Goal: Information Seeking & Learning: Learn about a topic

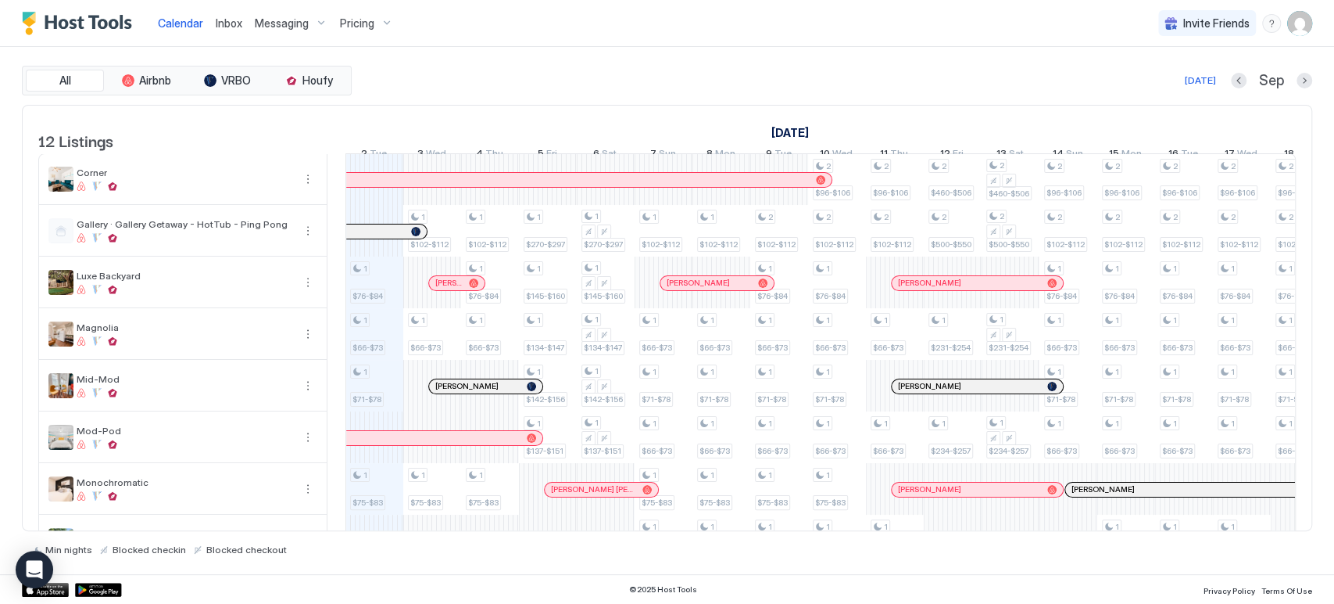
click at [389, 307] on div "1 $76-$84 1 $66-$73 1 $71-$78 1 $75-$83 1 $87-$96 1 $92-$101 1 $95-$105 1 $102-…" at bounding box center [1098, 463] width 3240 height 618
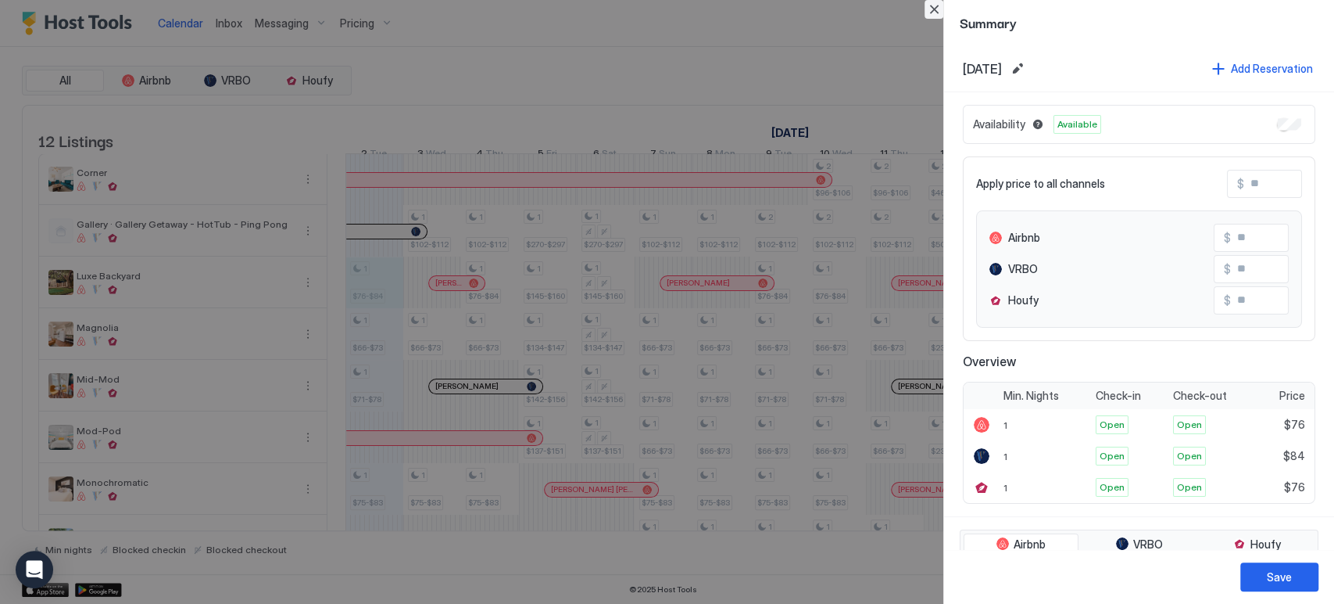
click at [932, 11] on button "Close" at bounding box center [934, 9] width 19 height 19
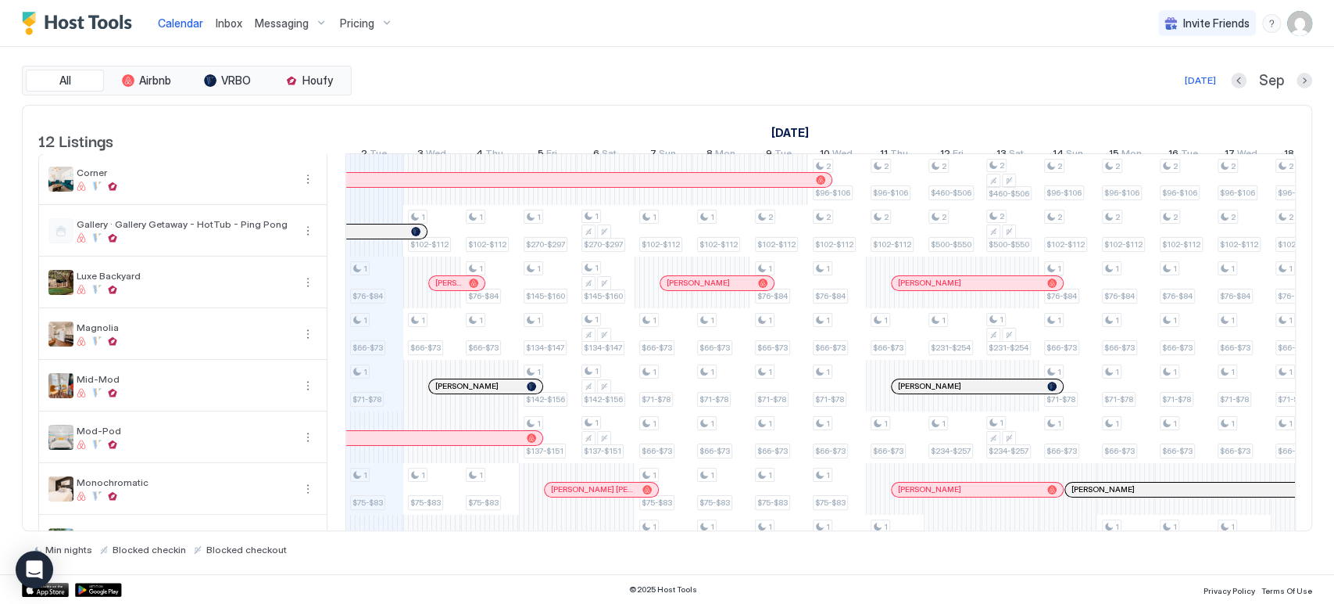
click at [388, 29] on div "Pricing" at bounding box center [367, 23] width 66 height 27
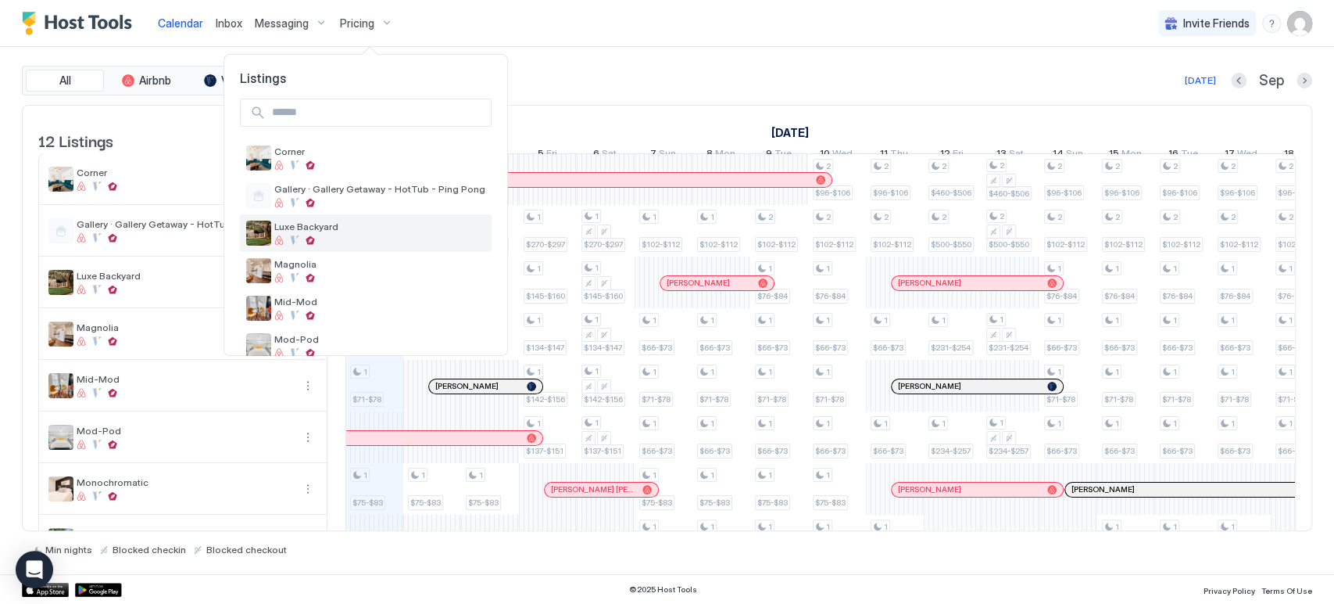
click at [353, 230] on span "Luxe Backyard" at bounding box center [379, 226] width 211 height 12
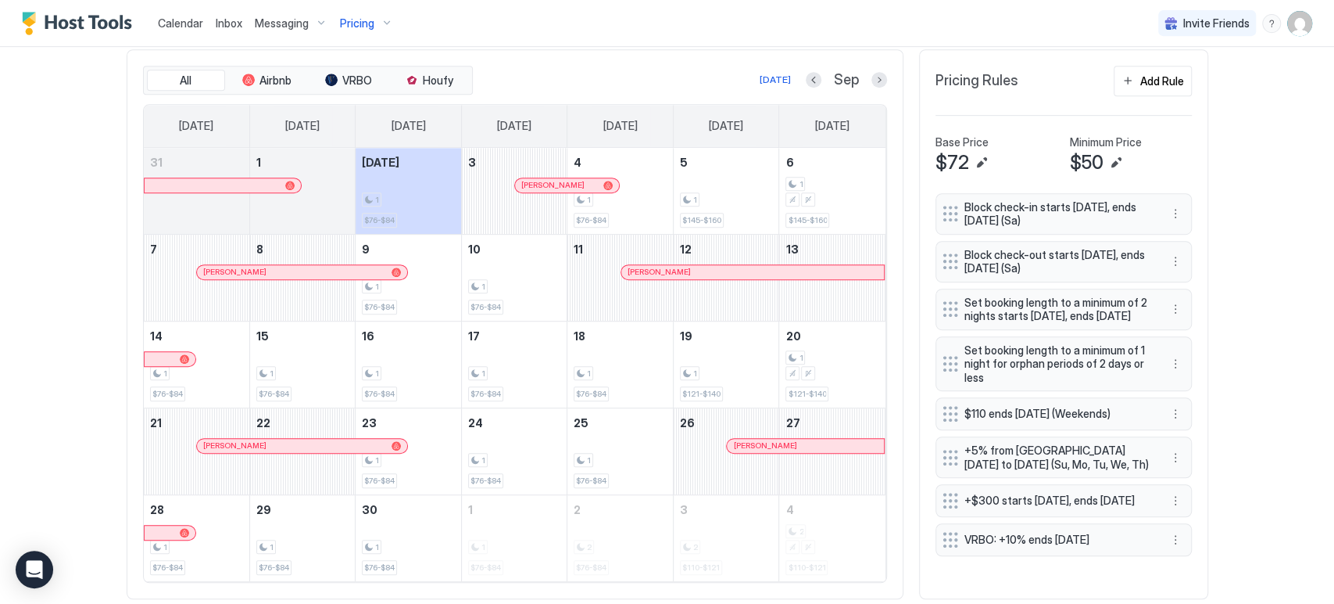
scroll to position [512, 0]
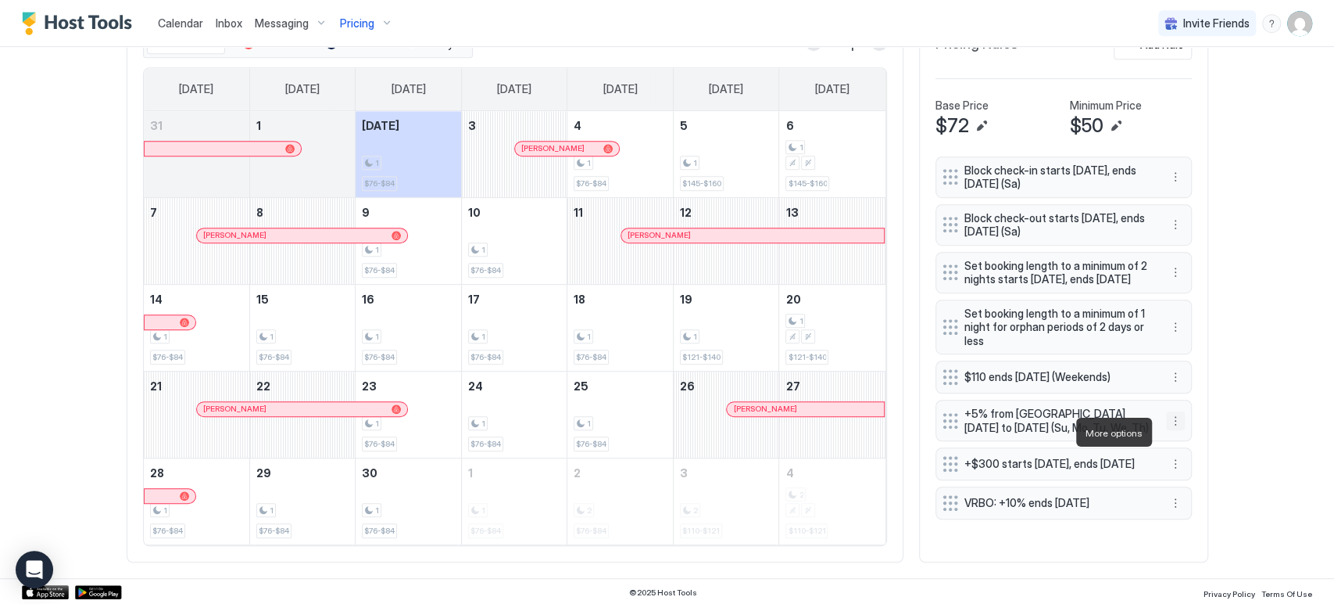
click at [1166, 430] on button "More options" at bounding box center [1175, 420] width 19 height 19
click at [1177, 498] on div "Delete" at bounding box center [1189, 504] width 46 height 12
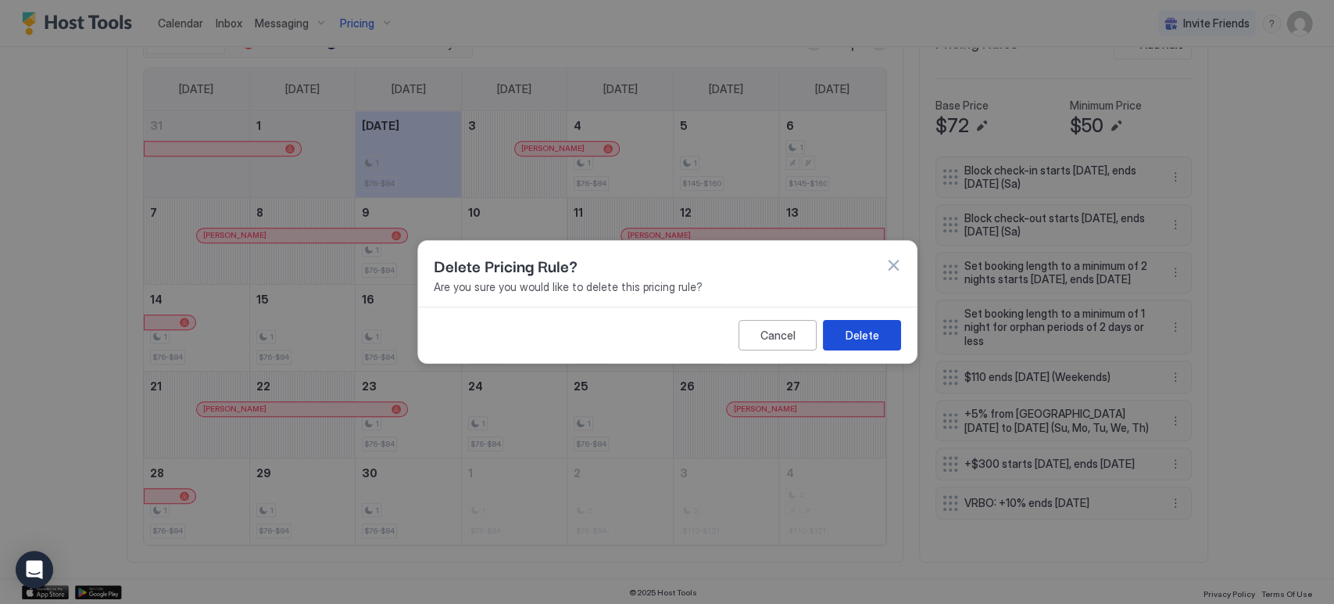
click at [857, 329] on div "Delete" at bounding box center [862, 335] width 34 height 16
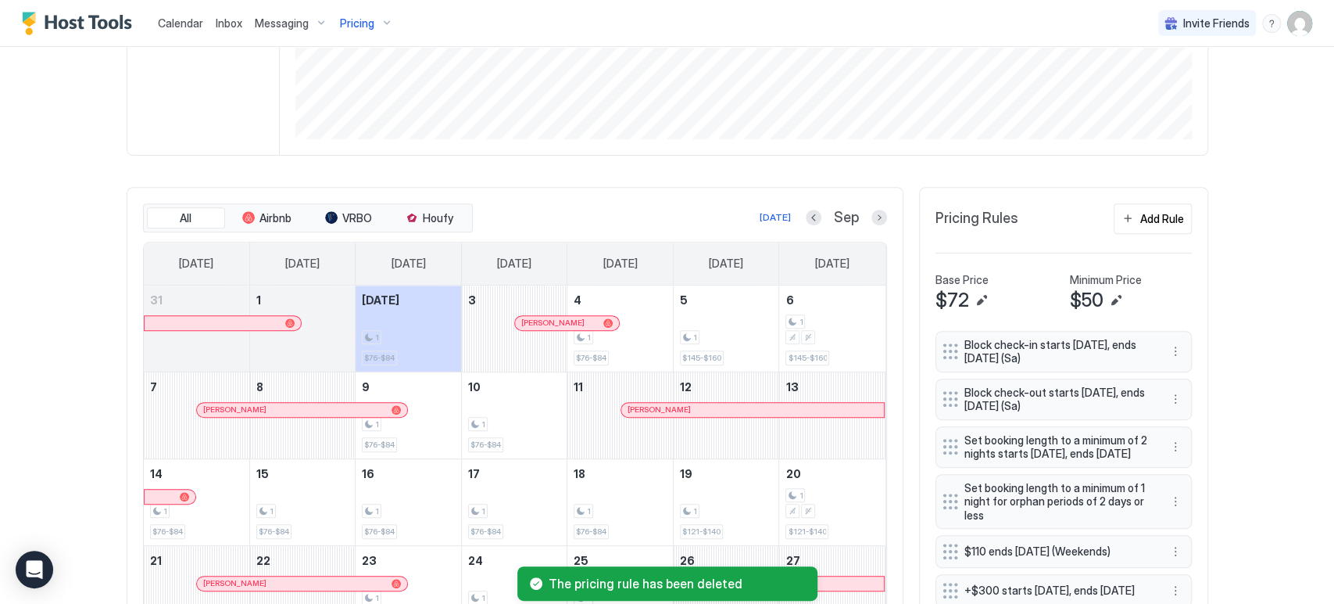
scroll to position [0, 0]
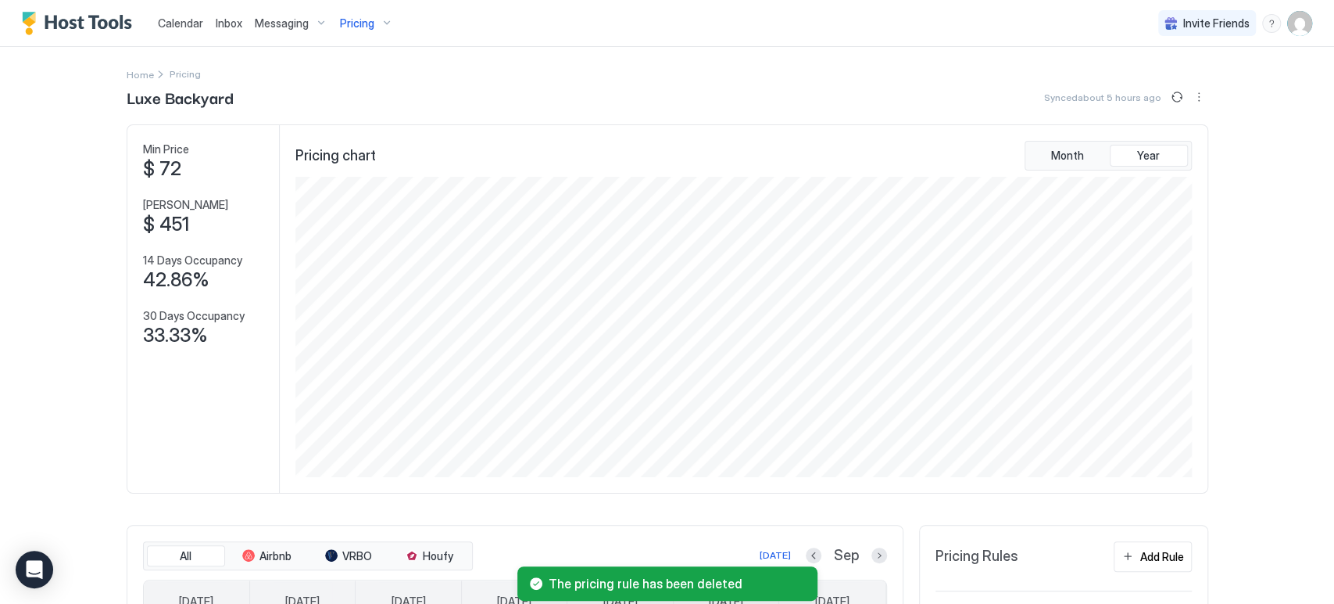
click at [374, 36] on div "Pricing" at bounding box center [367, 23] width 66 height 27
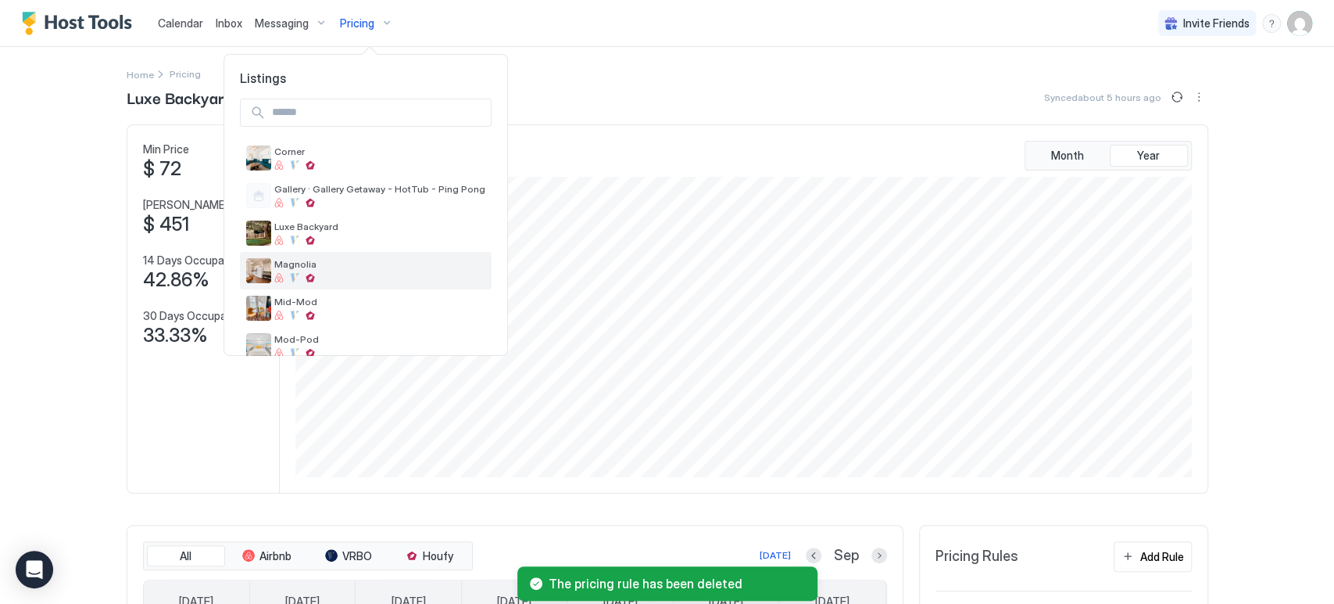
click at [374, 269] on span "Magnolia" at bounding box center [379, 264] width 211 height 12
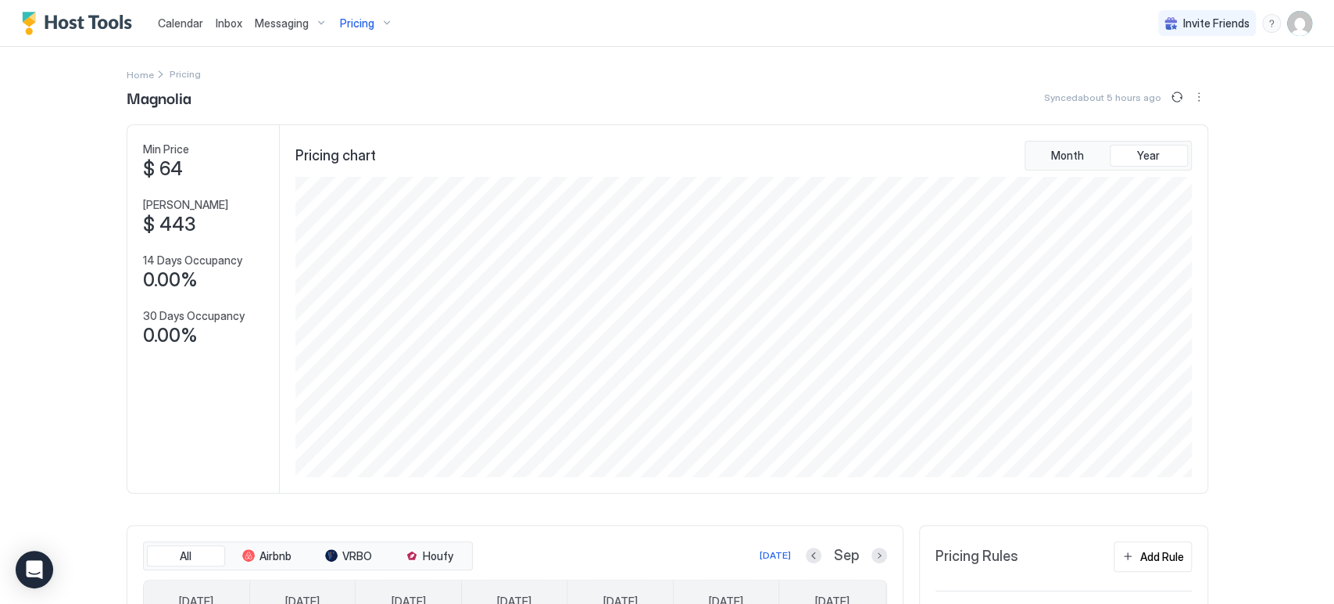
click at [380, 32] on div "Pricing" at bounding box center [367, 23] width 66 height 27
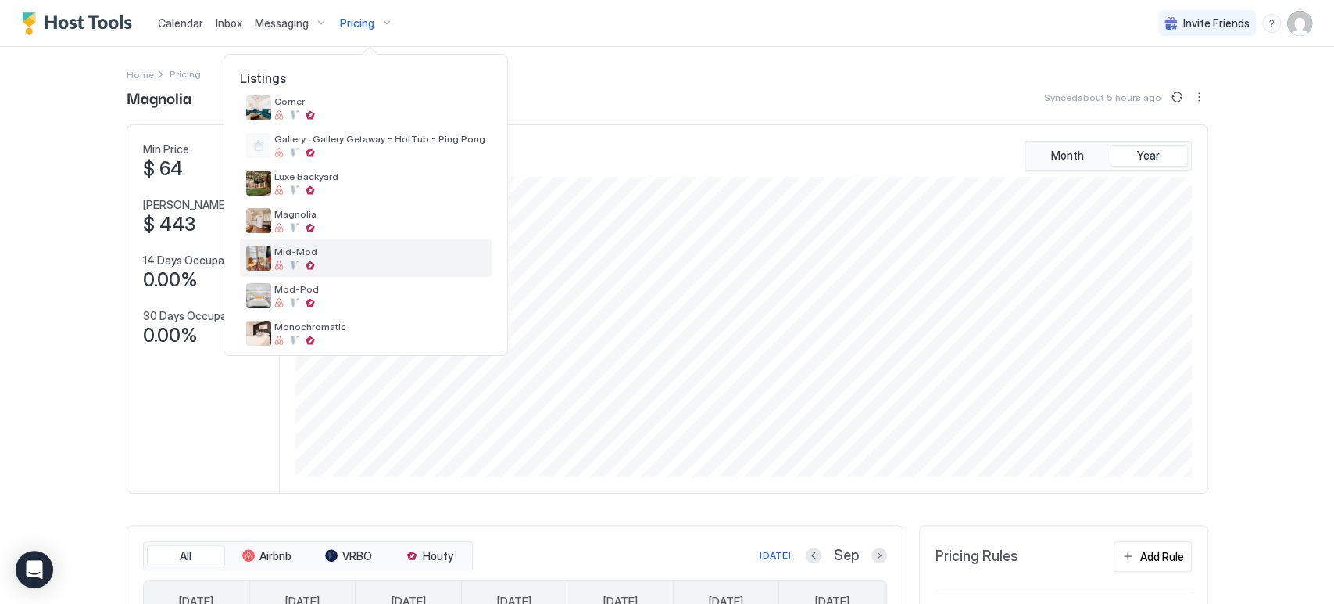
scroll to position [87, 0]
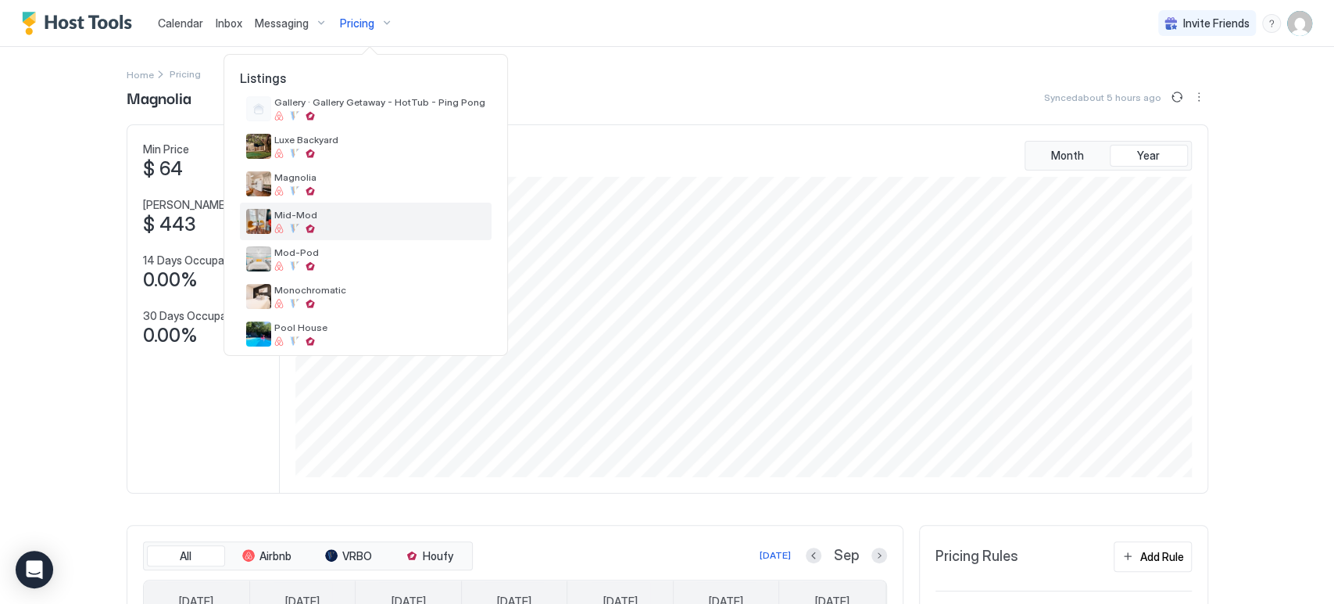
drag, startPoint x: 374, startPoint y: 219, endPoint x: 384, endPoint y: 236, distance: 20.0
click at [384, 236] on div "Mid-Mod" at bounding box center [366, 221] width 252 height 38
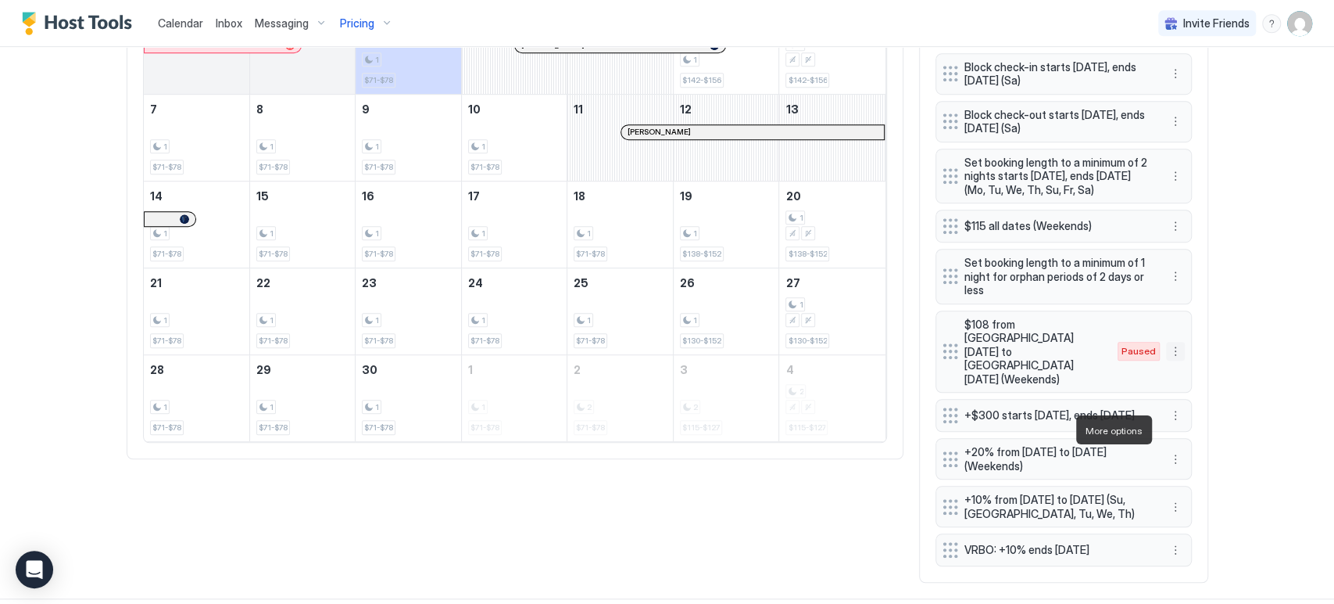
scroll to position [616, 0]
click at [1169, 496] on button "More options" at bounding box center [1175, 505] width 19 height 19
click at [1182, 557] on div "Delete" at bounding box center [1189, 556] width 46 height 12
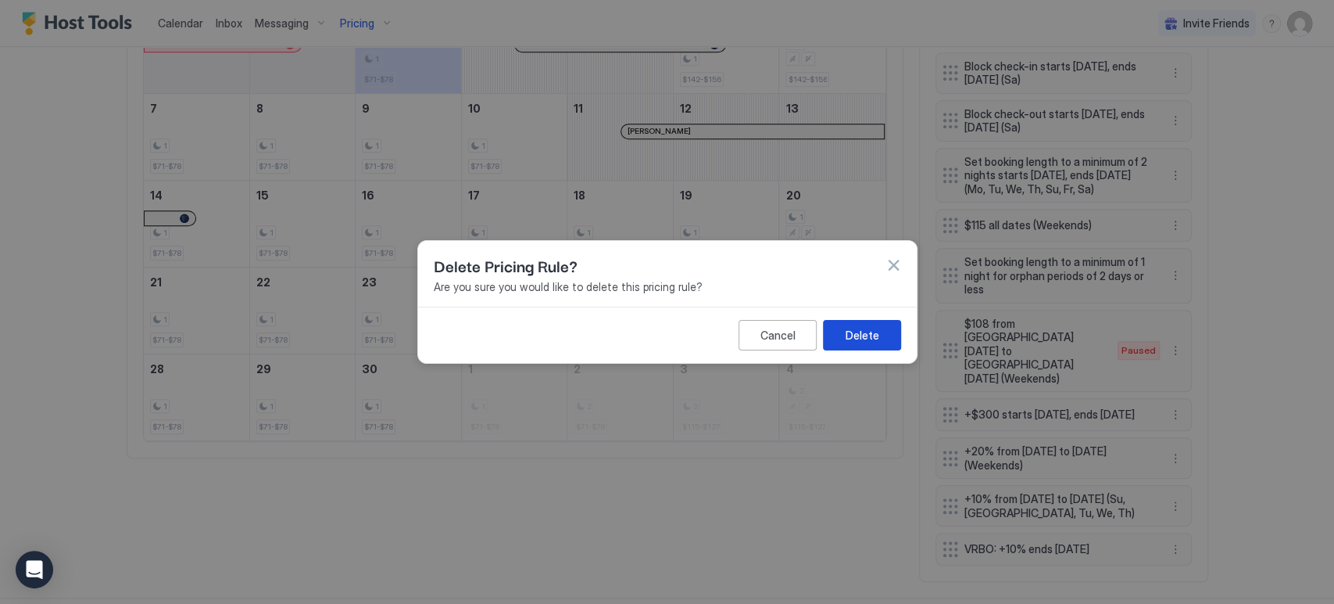
click at [876, 328] on div "Delete" at bounding box center [862, 335] width 34 height 16
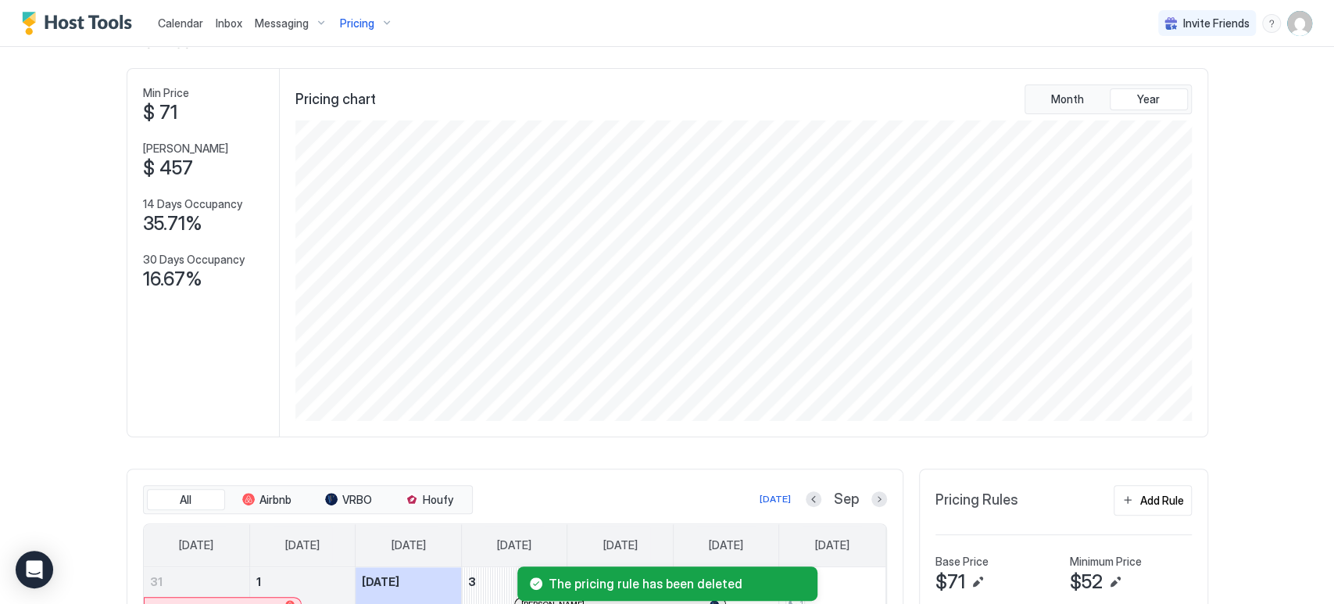
scroll to position [87, 0]
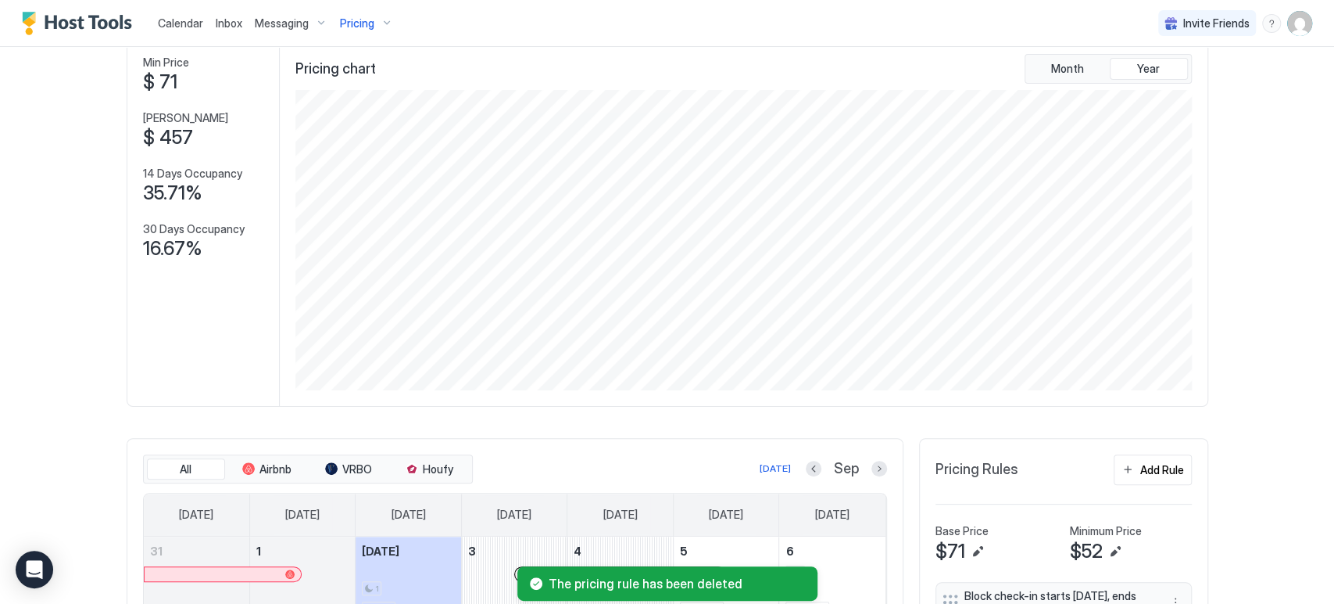
click at [385, 26] on div "Pricing" at bounding box center [367, 23] width 66 height 27
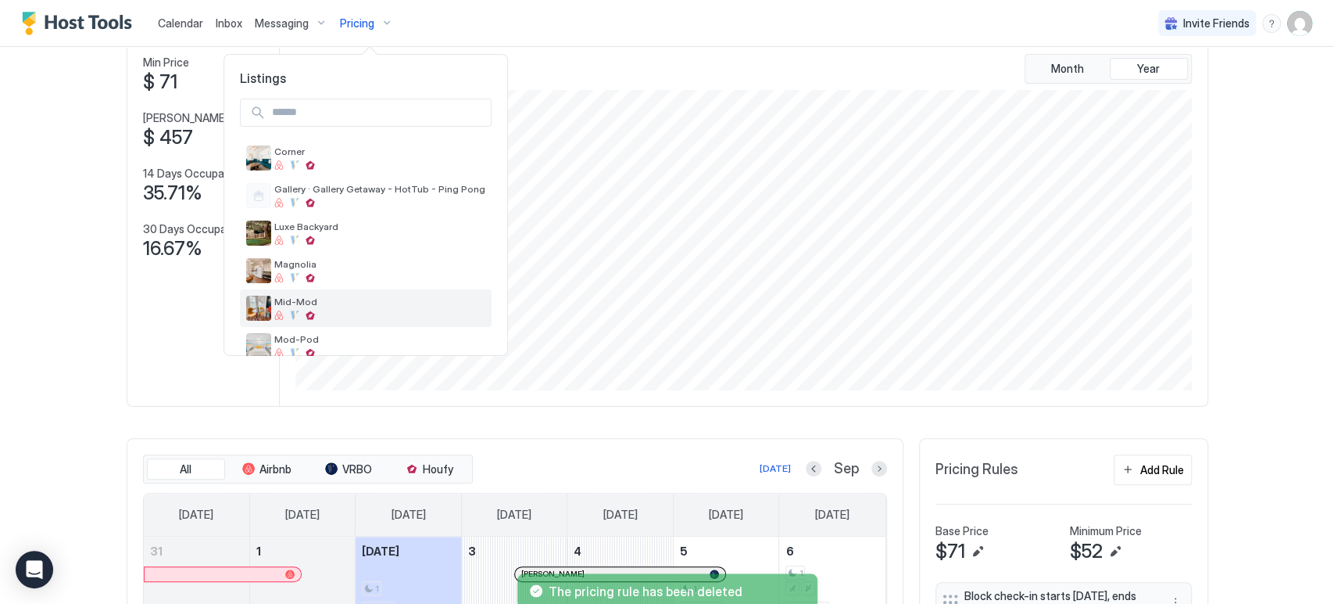
scroll to position [250, 0]
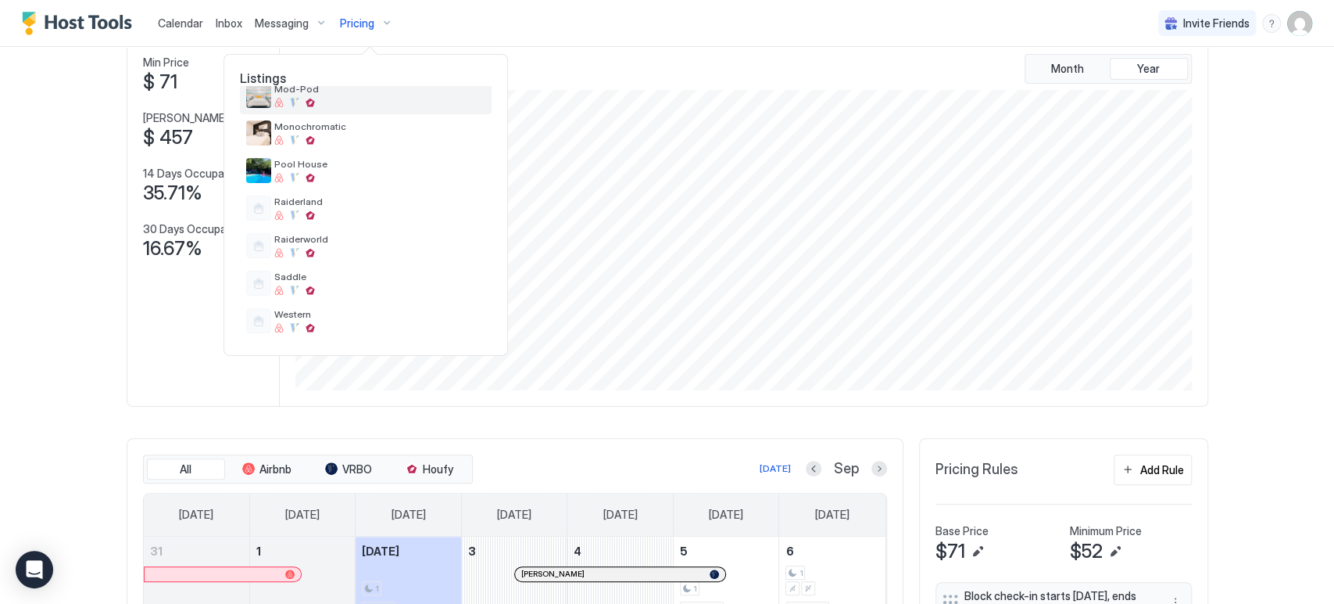
click at [399, 106] on div at bounding box center [379, 102] width 211 height 9
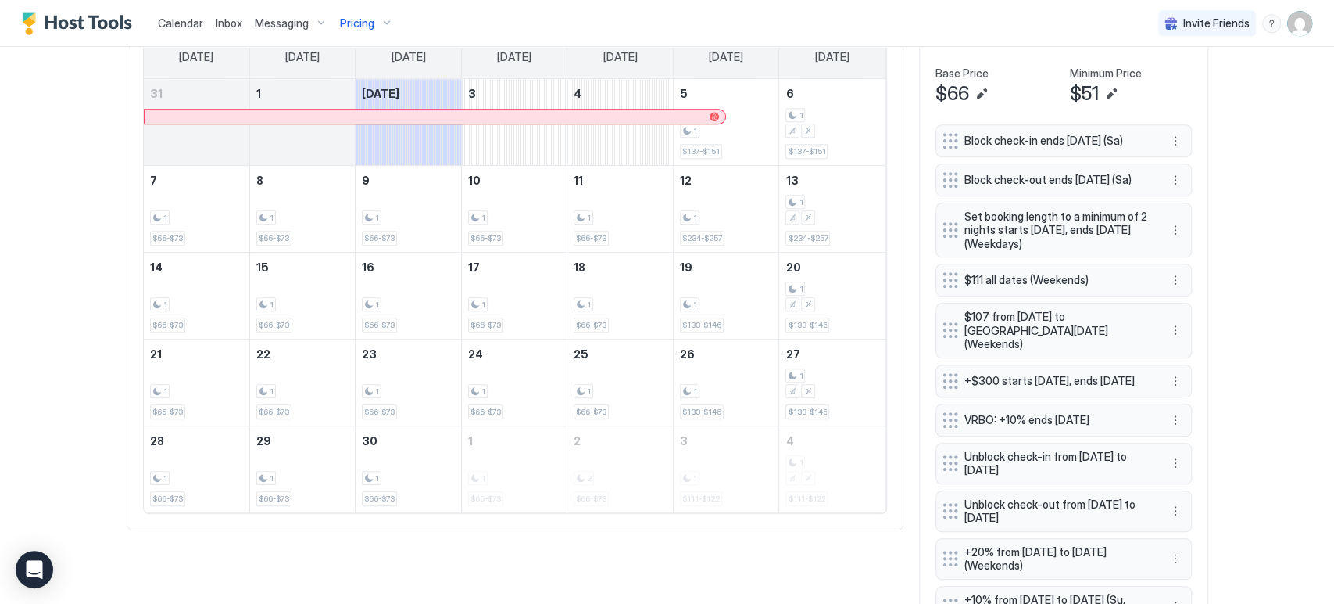
scroll to position [607, 0]
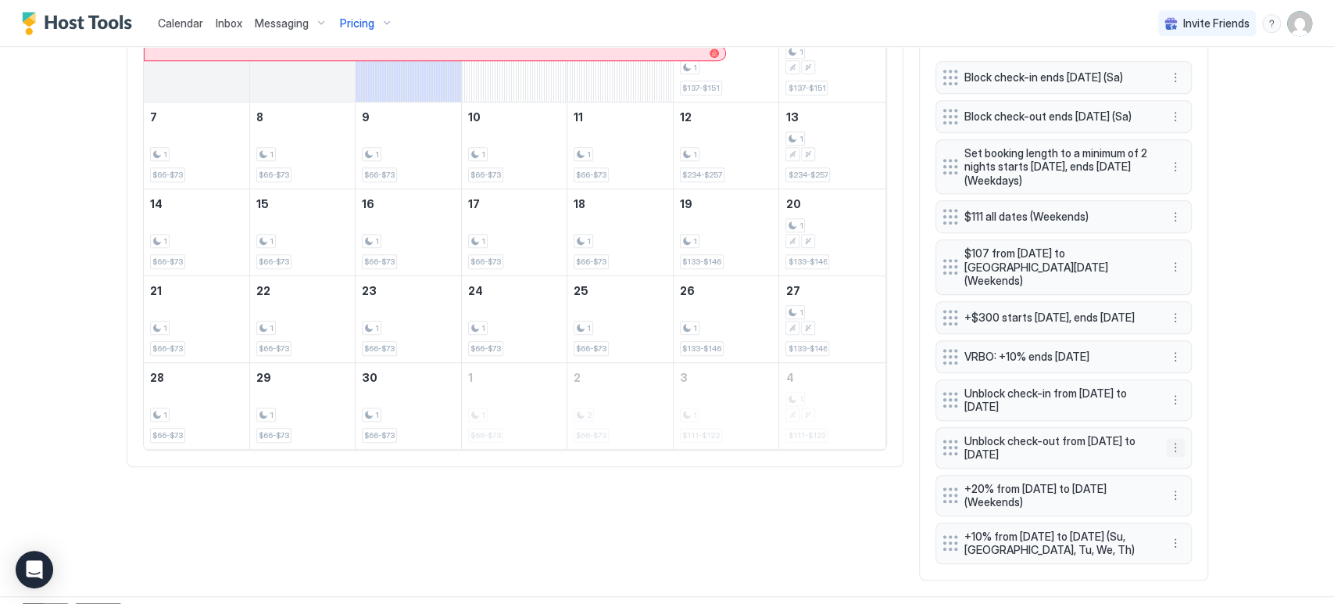
click at [1166, 440] on button "More options" at bounding box center [1175, 447] width 19 height 19
click at [1187, 513] on span "Delete" at bounding box center [1198, 511] width 29 height 12
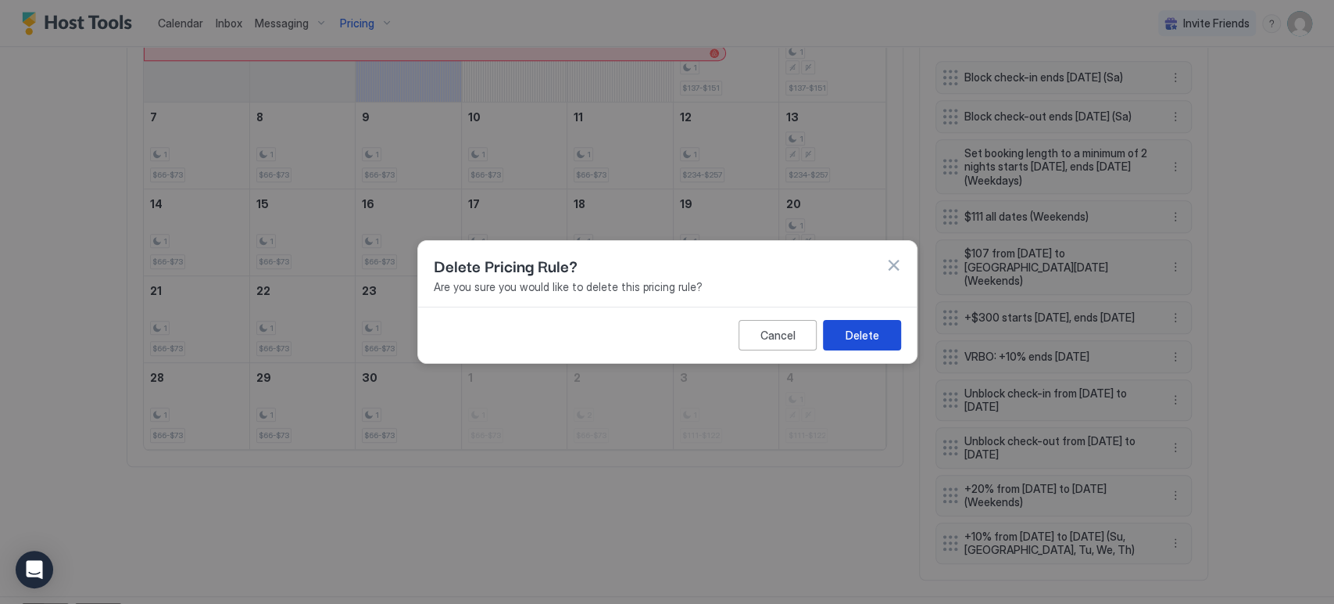
click at [885, 343] on button "Delete" at bounding box center [861, 335] width 78 height 30
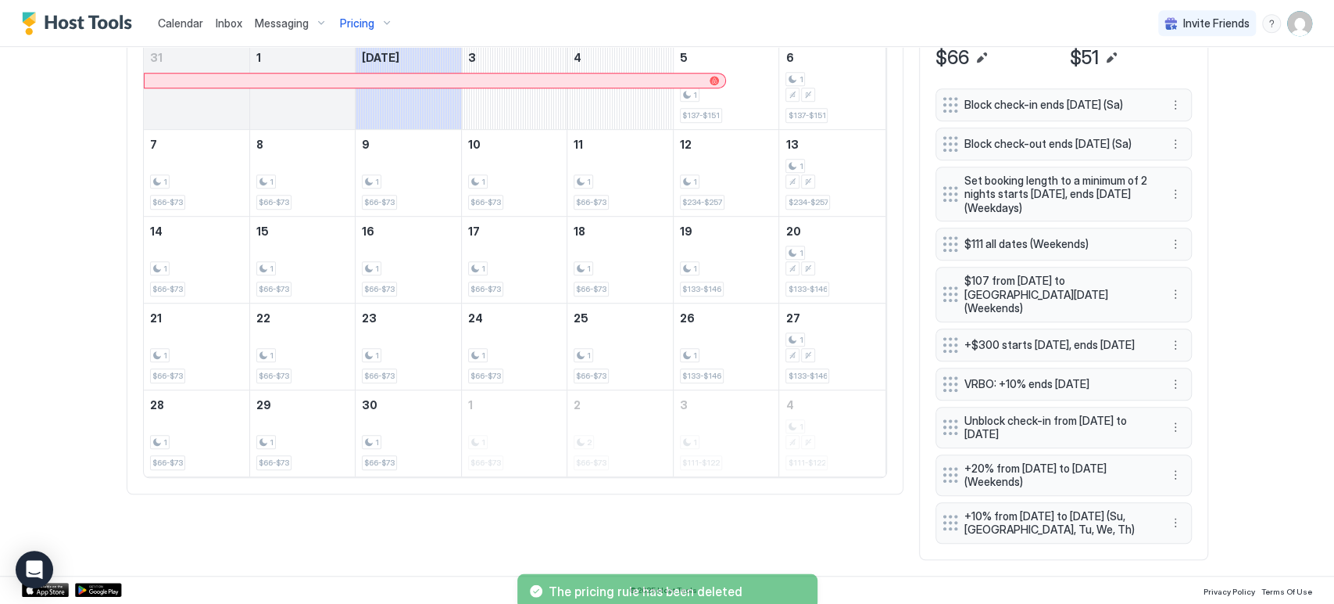
scroll to position [571, 0]
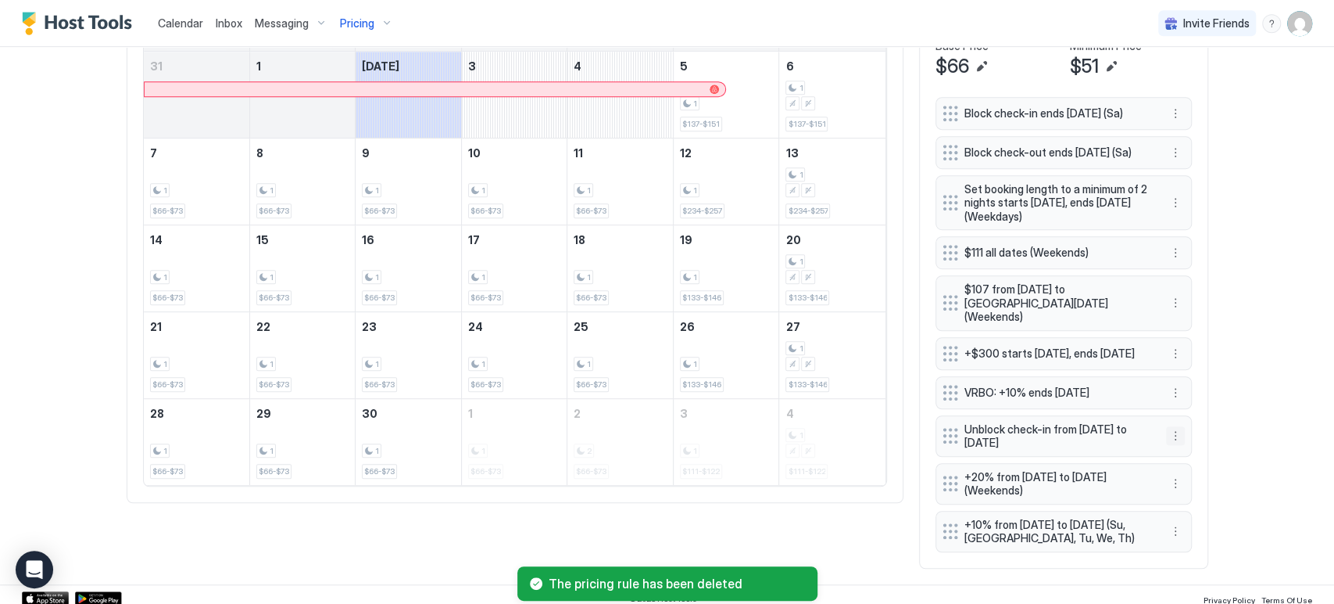
click at [1173, 428] on button "More options" at bounding box center [1175, 435] width 19 height 19
click at [1183, 489] on div "Delete" at bounding box center [1189, 500] width 59 height 25
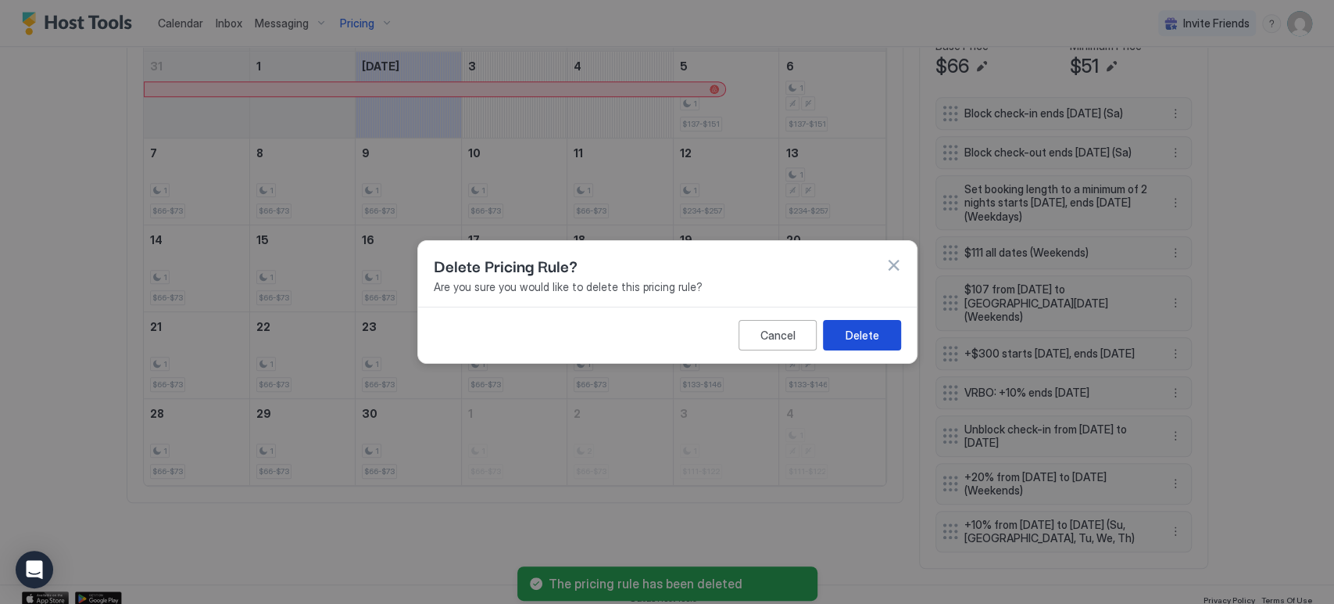
click at [879, 338] on button "Delete" at bounding box center [862, 335] width 78 height 30
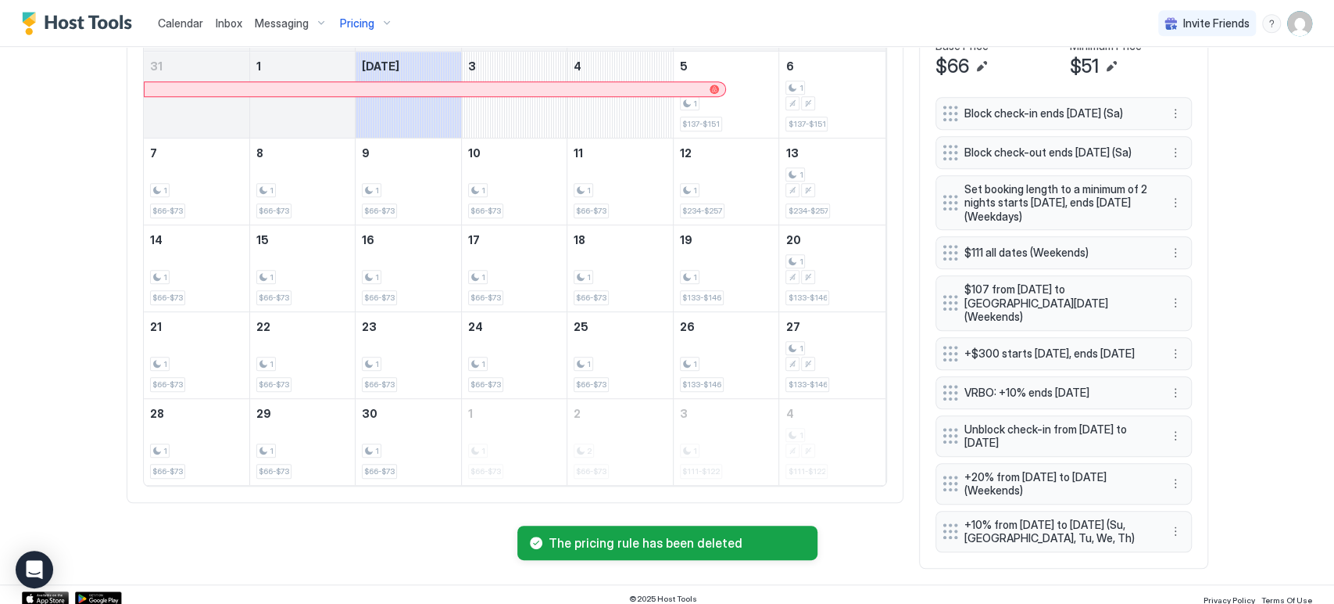
scroll to position [524, 0]
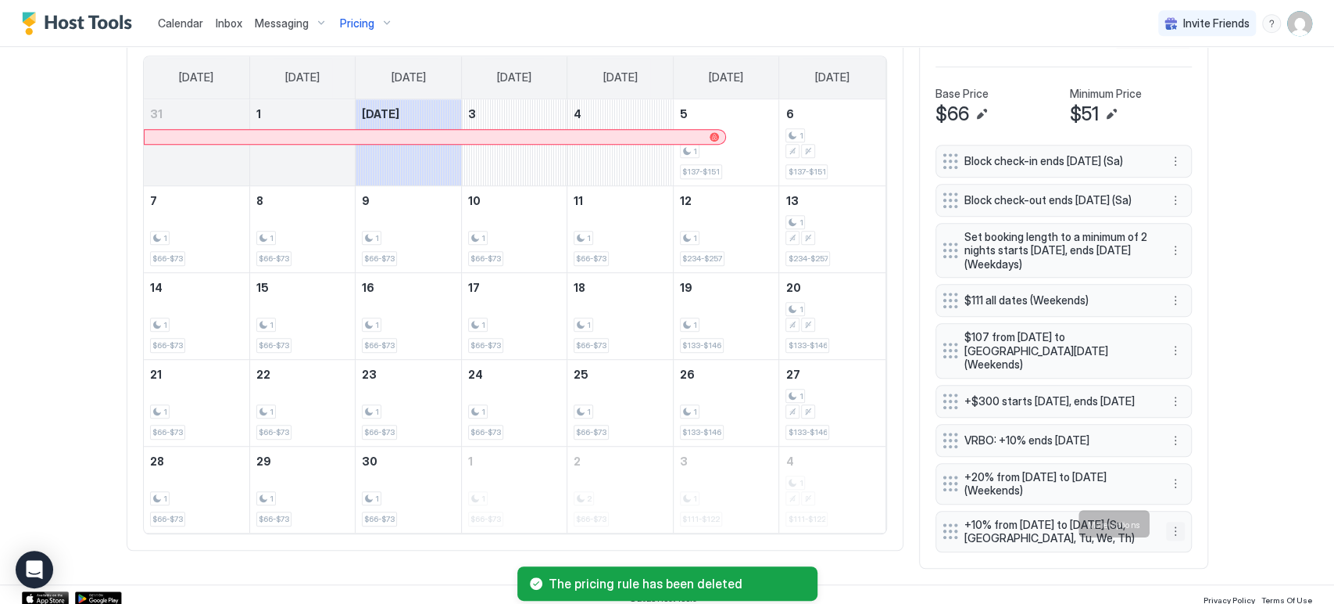
click at [1158, 525] on div "+10% from [DATE] to [DATE] (Su, [GEOGRAPHIC_DATA], Tu, We, Th)" at bounding box center [1064, 530] width 256 height 41
click at [1166, 525] on button "More options" at bounding box center [1175, 530] width 19 height 19
click at [1180, 500] on div "Delete" at bounding box center [1189, 501] width 46 height 12
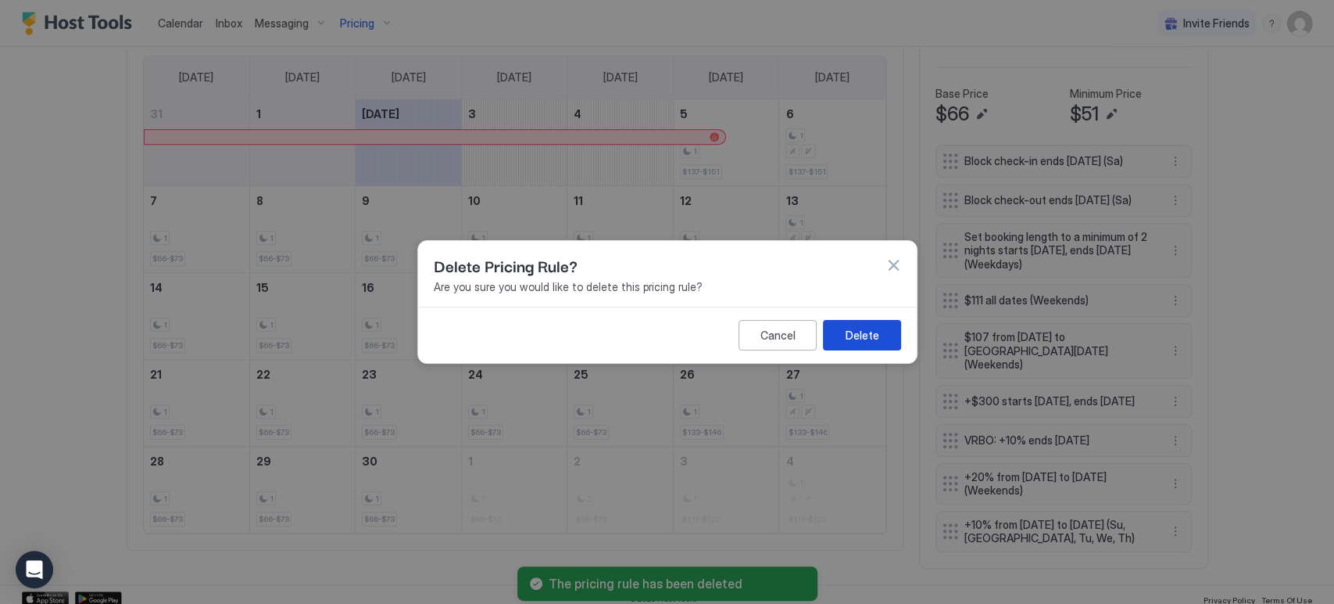
click at [886, 339] on button "Delete" at bounding box center [861, 335] width 78 height 30
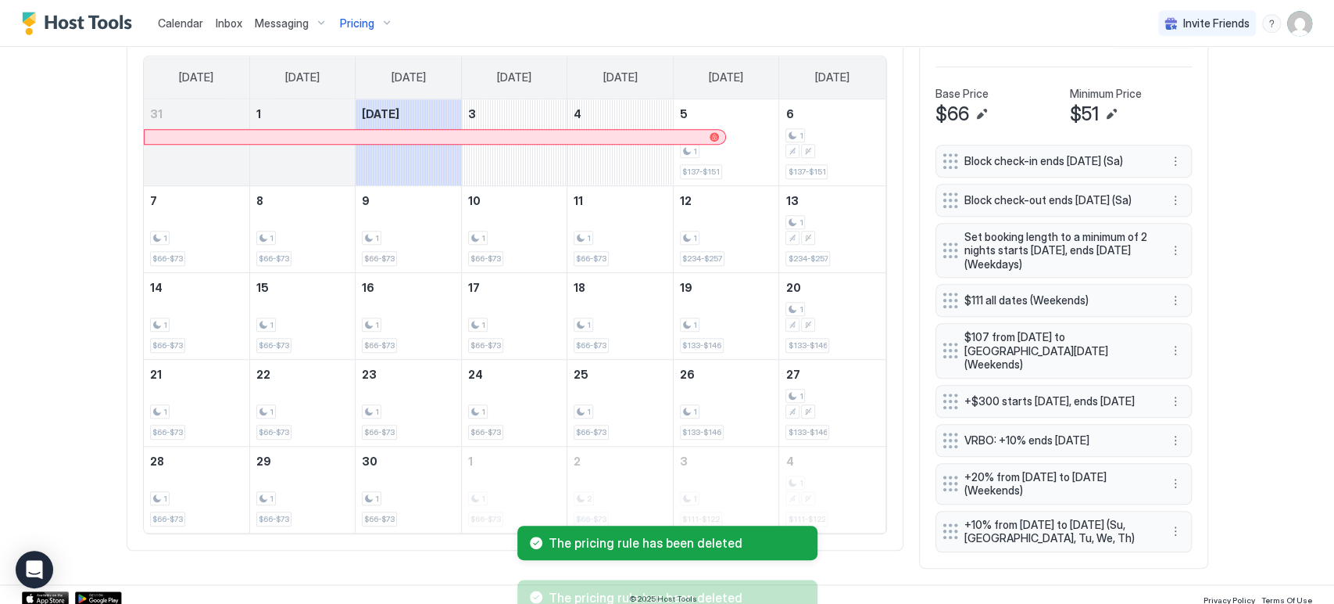
scroll to position [512, 0]
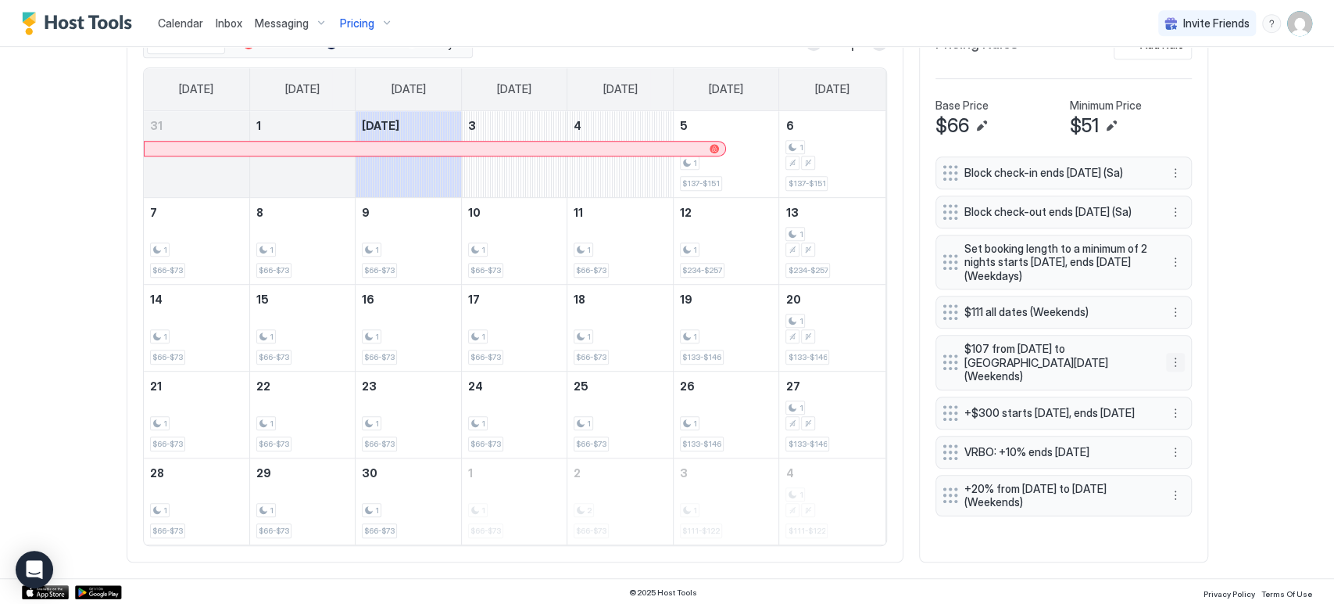
click at [1167, 359] on button "More options" at bounding box center [1175, 362] width 19 height 19
click at [1179, 422] on div "Delete" at bounding box center [1189, 426] width 46 height 12
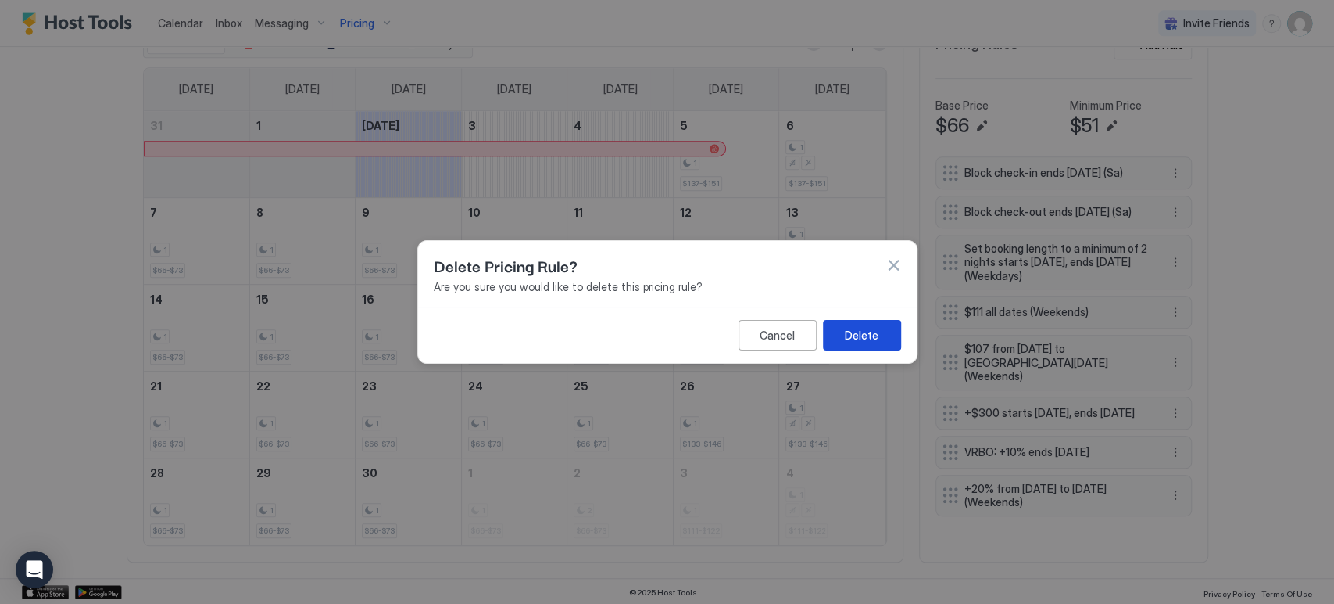
click at [880, 332] on button "Delete" at bounding box center [862, 335] width 78 height 30
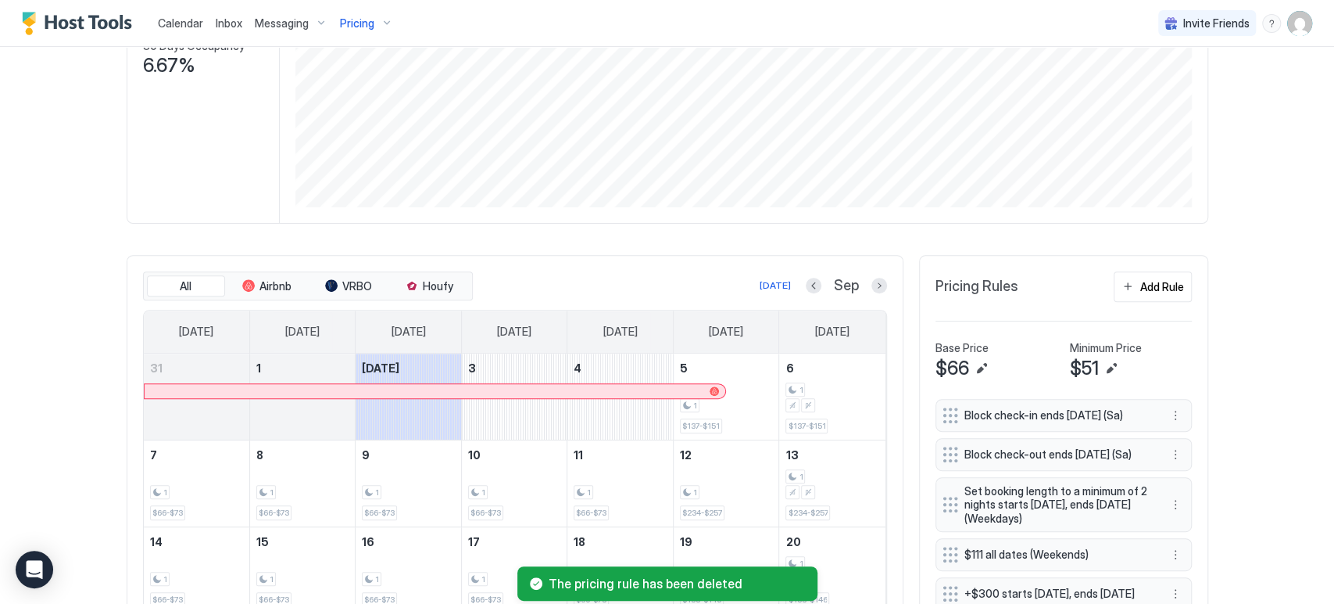
scroll to position [0, 0]
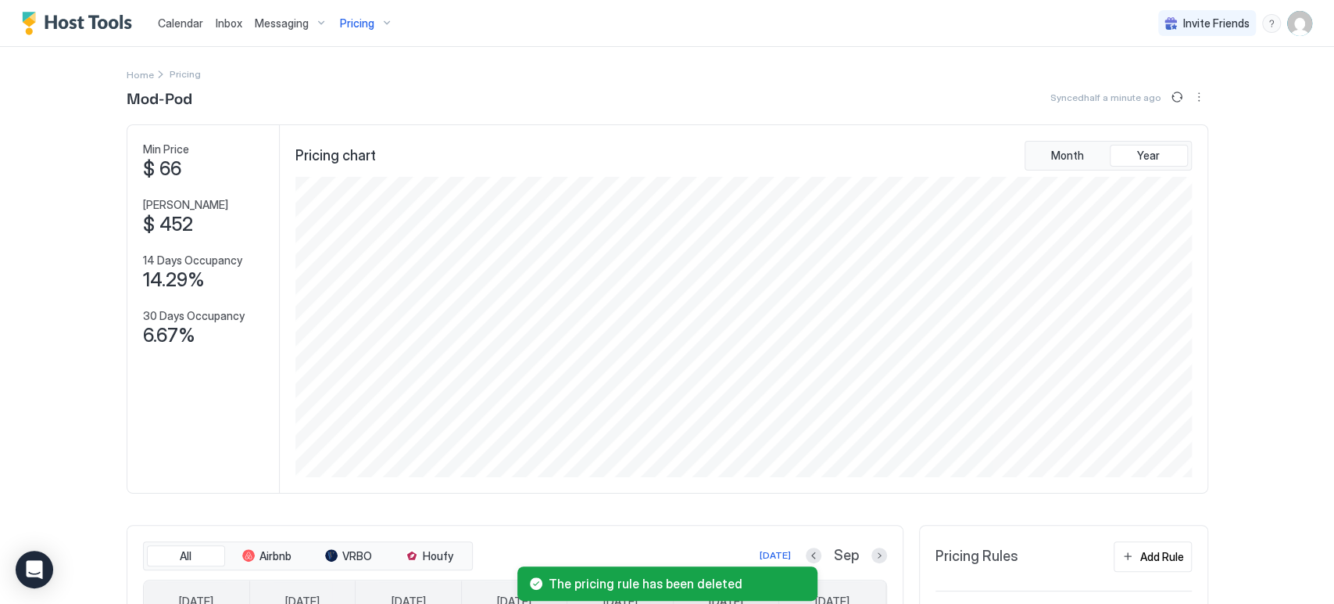
click at [387, 20] on div "Pricing" at bounding box center [367, 23] width 66 height 27
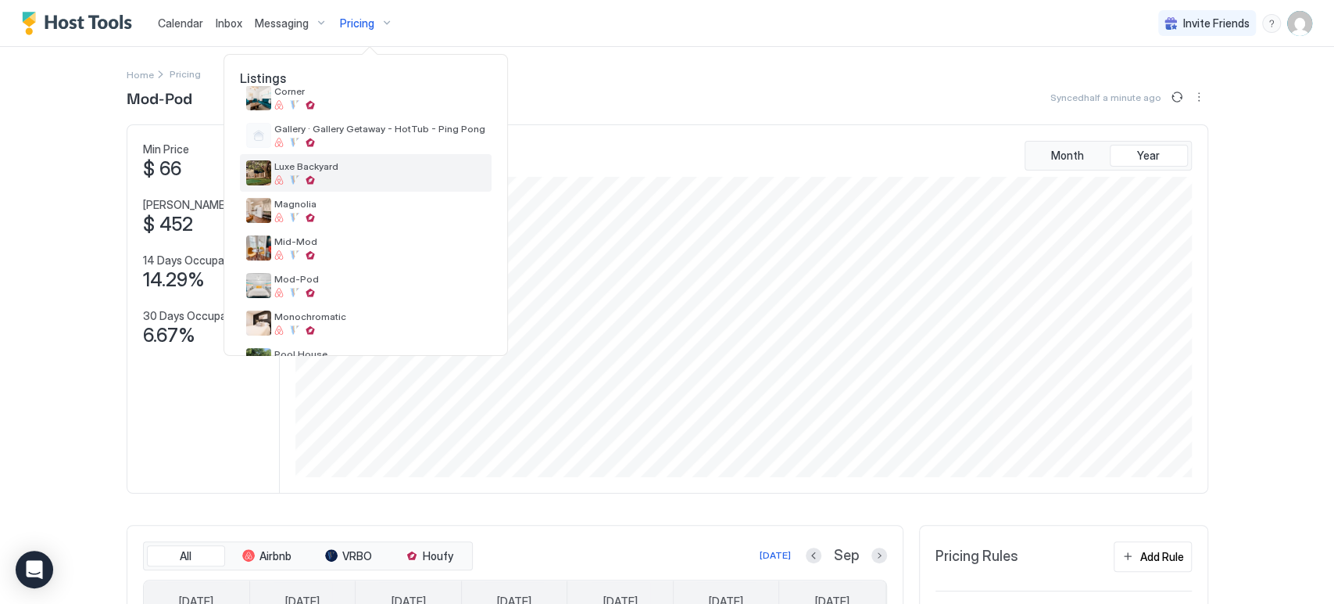
scroll to position [250, 0]
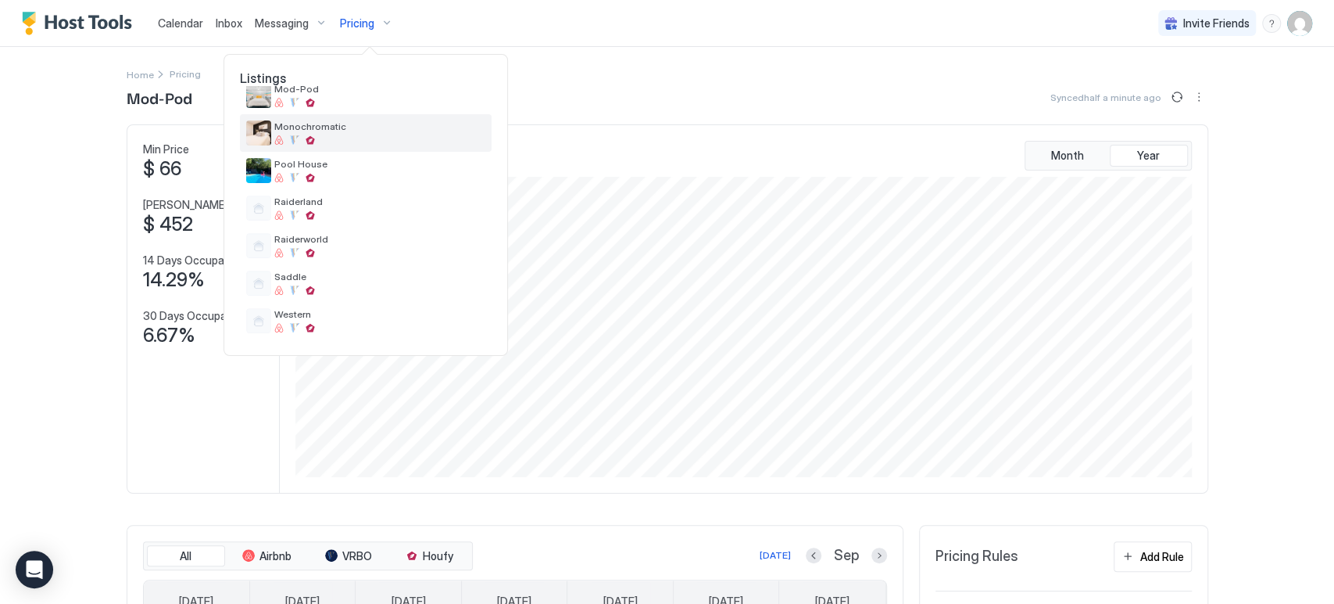
click at [400, 127] on span "Monochromatic" at bounding box center [379, 126] width 211 height 12
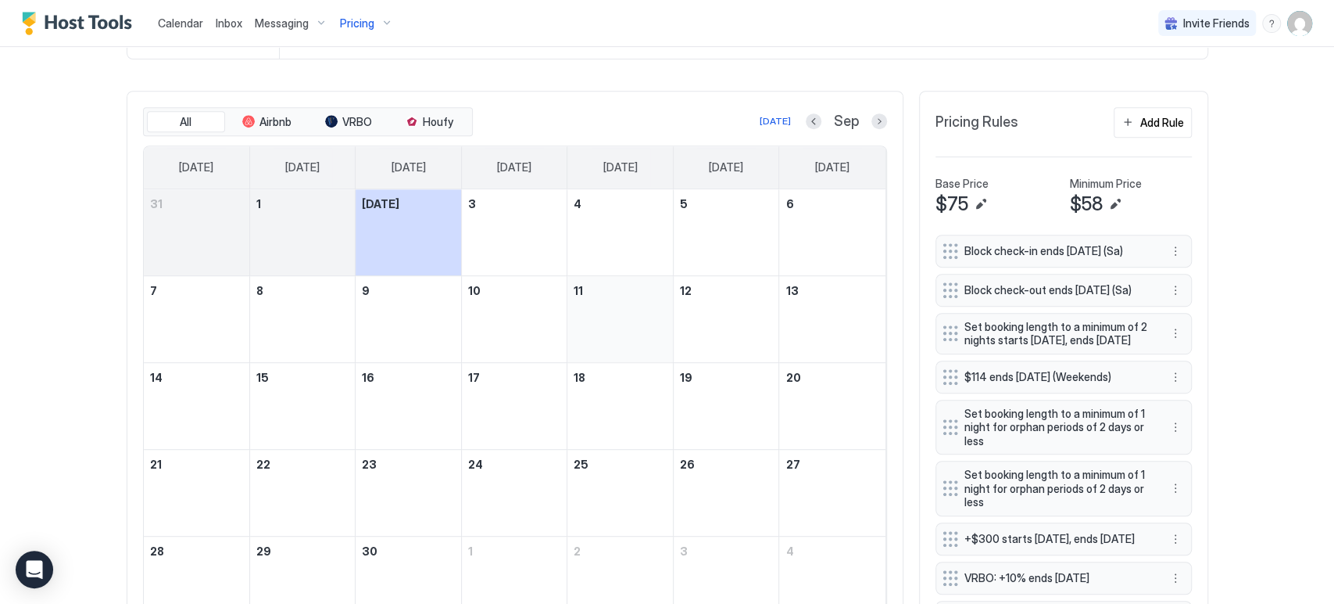
scroll to position [551, 0]
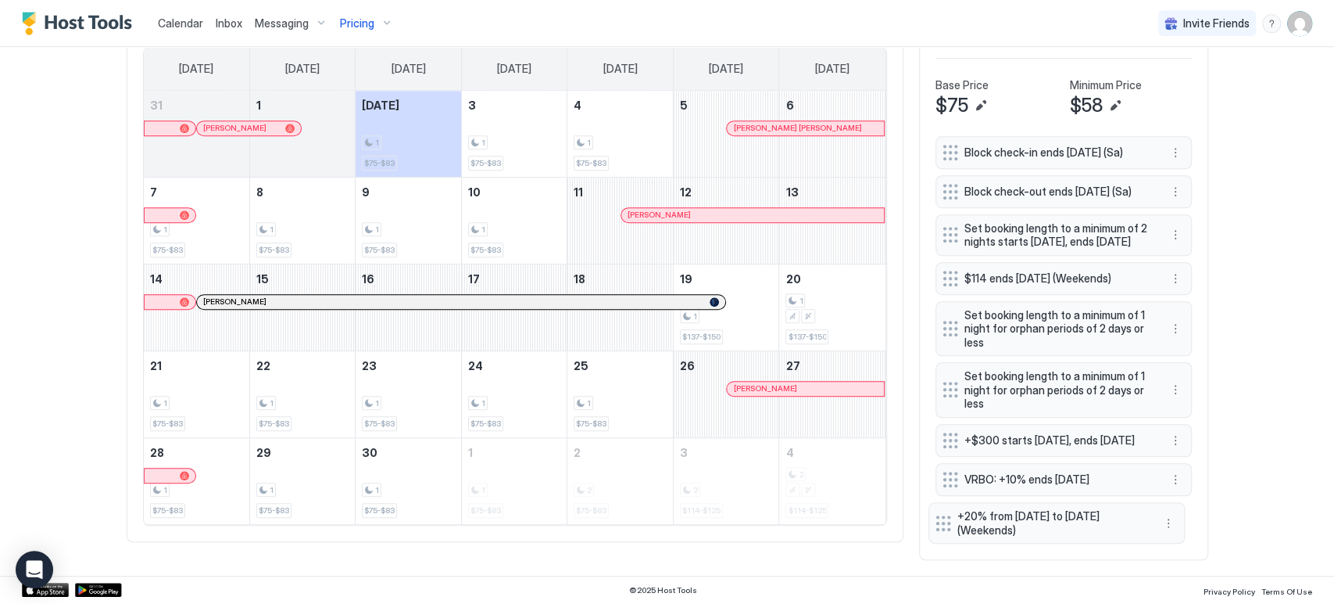
click at [944, 520] on div "Block check-in ends [DATE] (Sa) Block check-out ends [DATE] (Sa) Set booking le…" at bounding box center [1064, 339] width 256 height 407
click at [1259, 324] on div "Calendar Inbox Messaging Pricing Invite Friends CP Home Pricing Monochromatic S…" at bounding box center [667, 302] width 1334 height 604
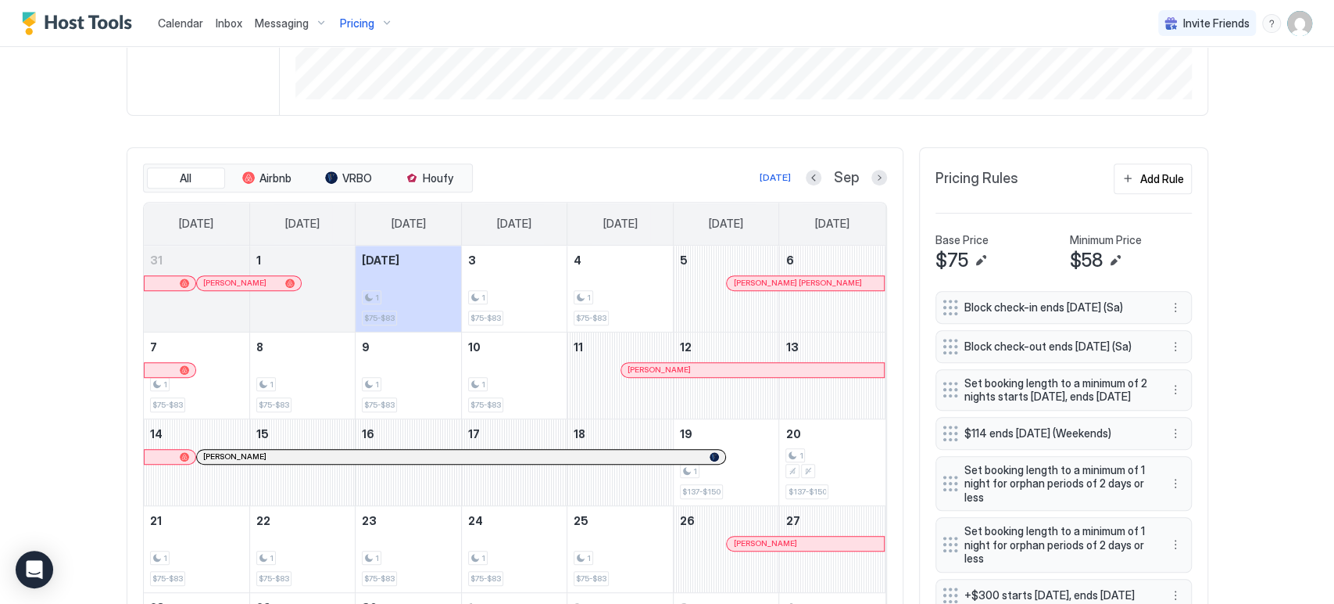
click at [350, 27] on span "Pricing" at bounding box center [357, 23] width 34 height 14
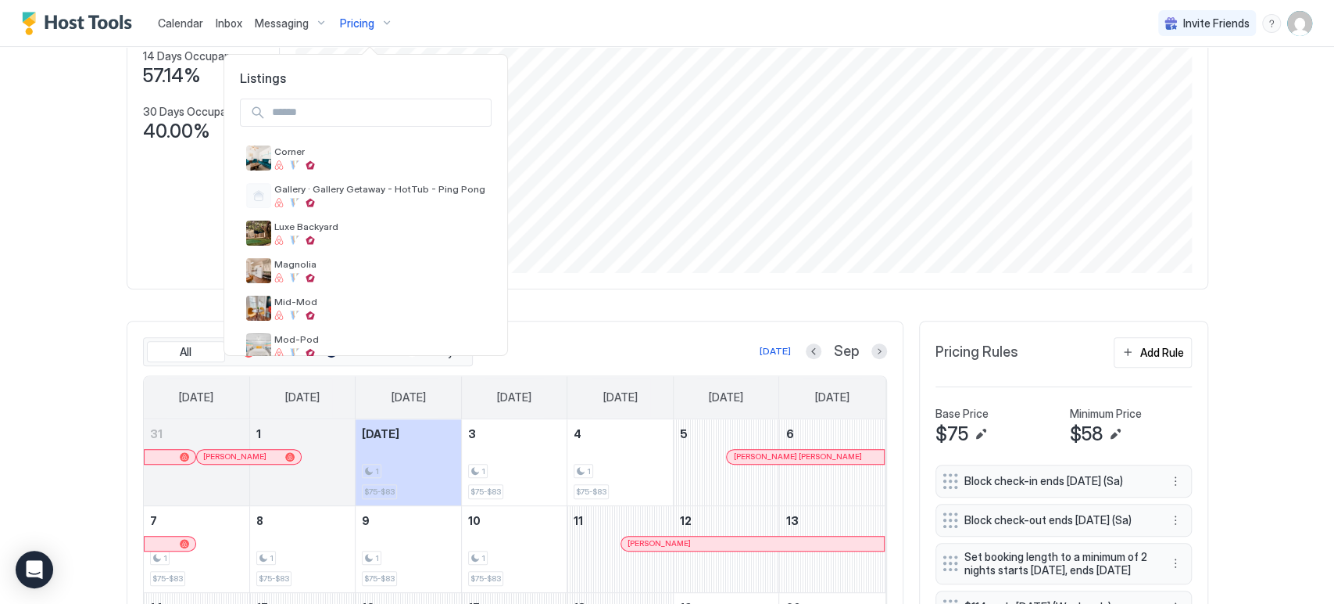
scroll to position [174, 0]
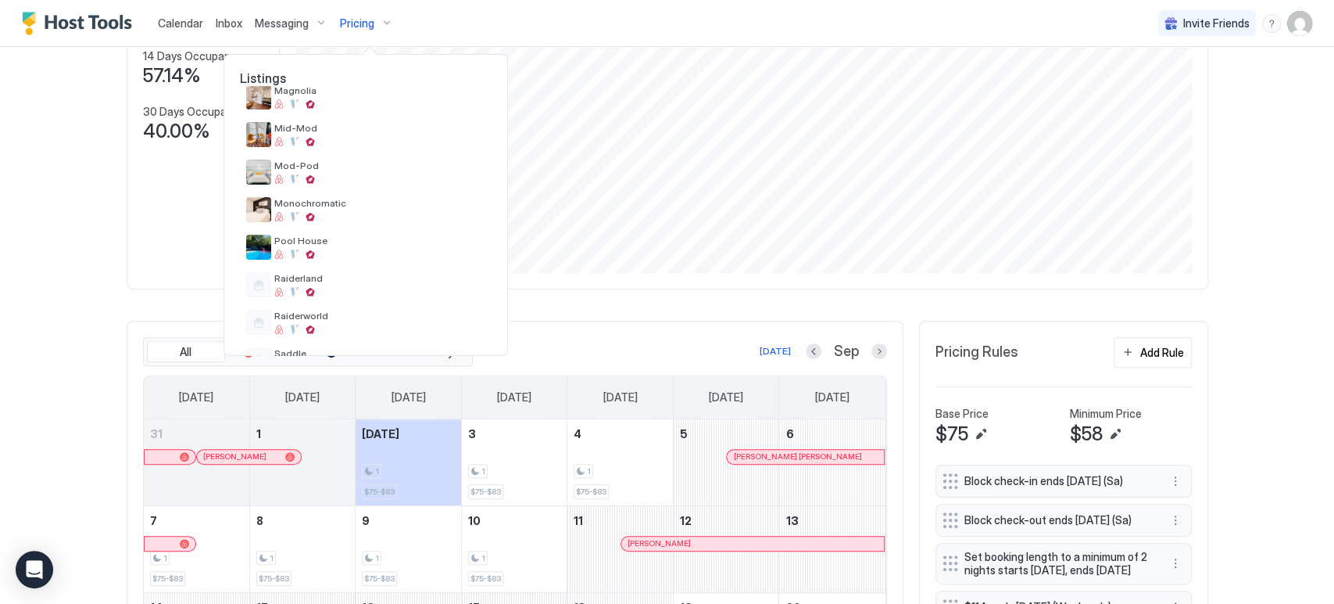
click at [42, 188] on div at bounding box center [667, 302] width 1334 height 604
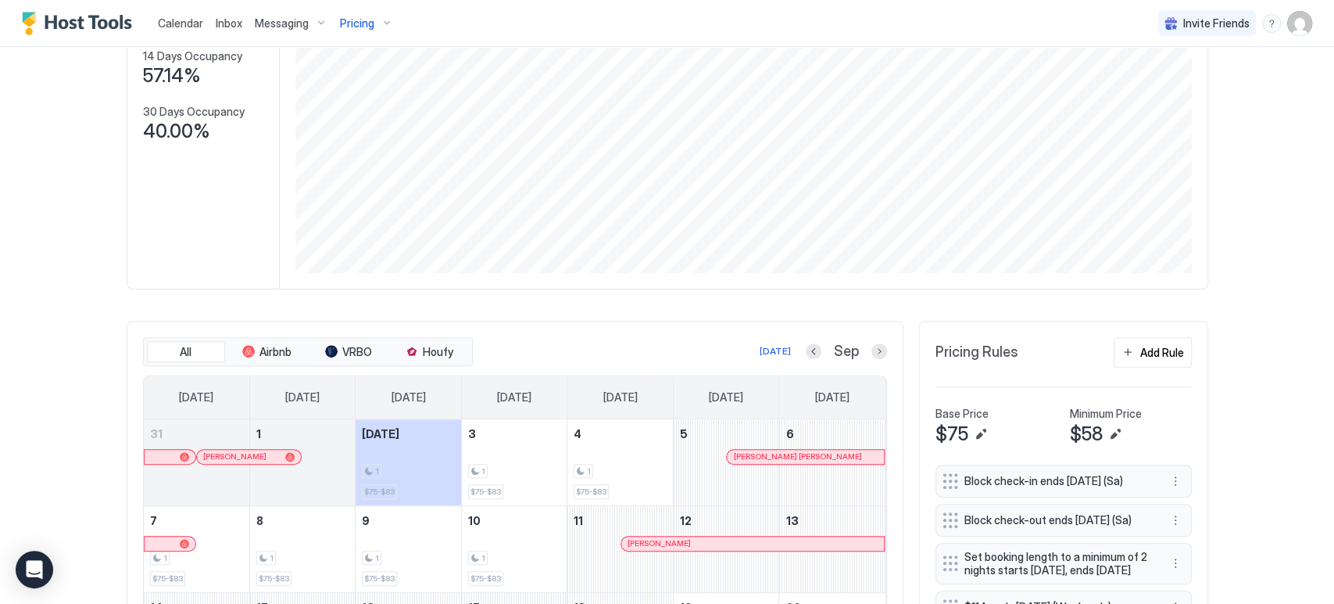
scroll to position [0, 0]
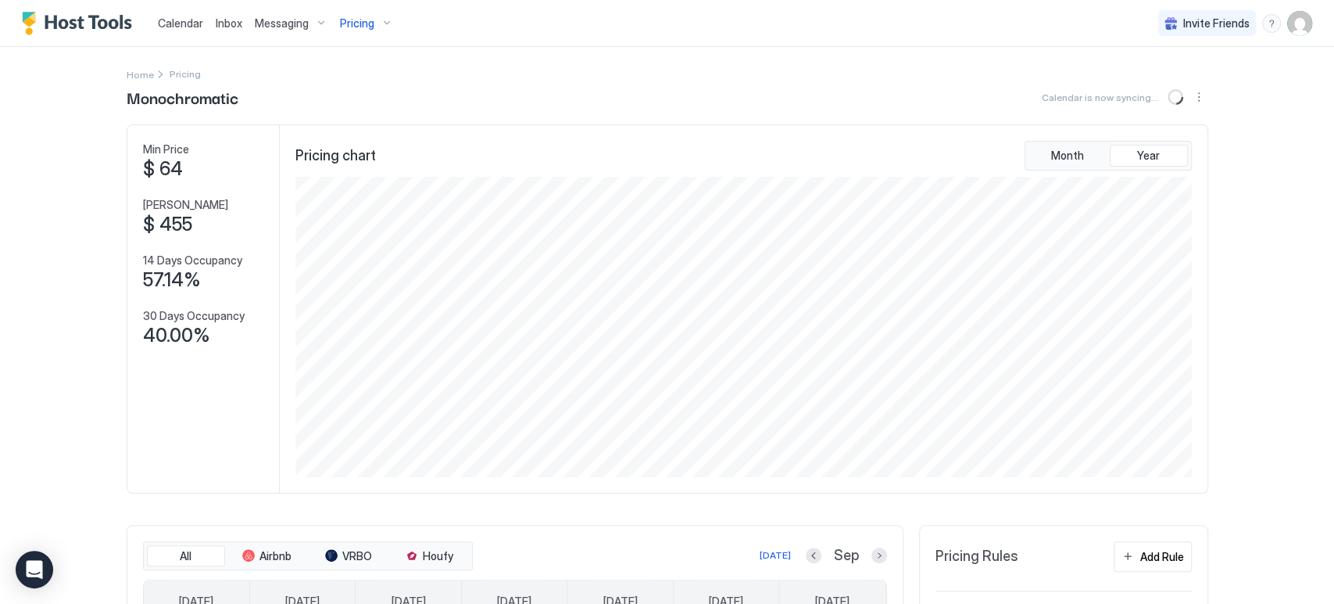
click at [350, 27] on span "Pricing" at bounding box center [357, 23] width 34 height 14
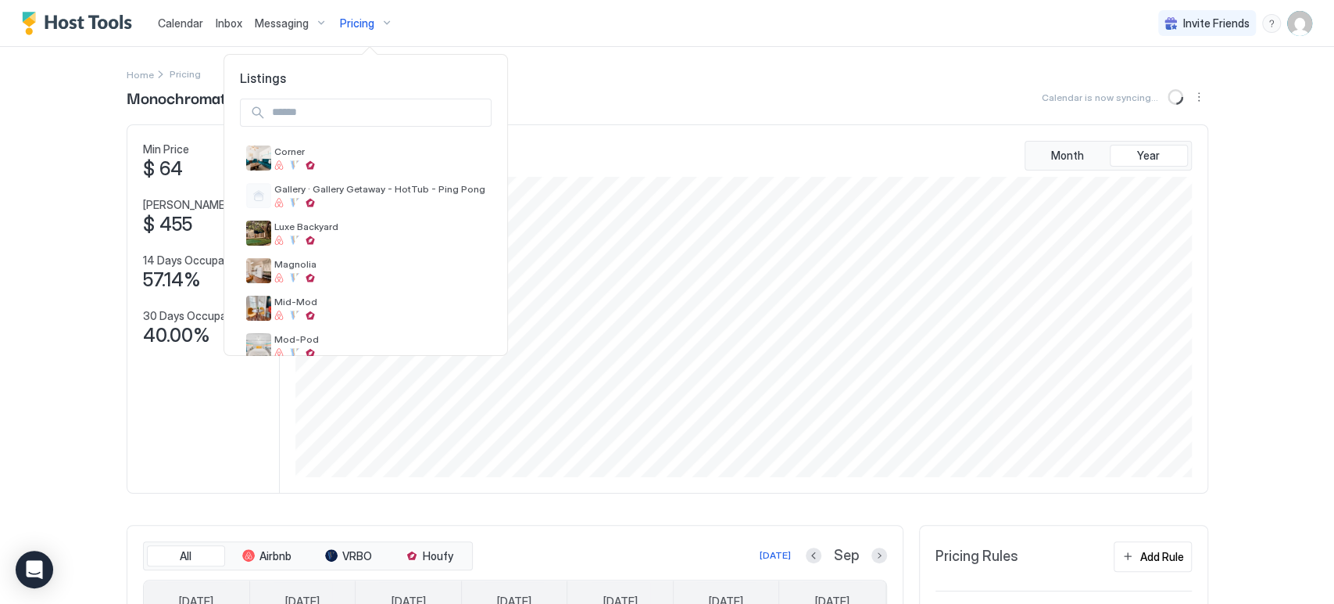
scroll to position [174, 0]
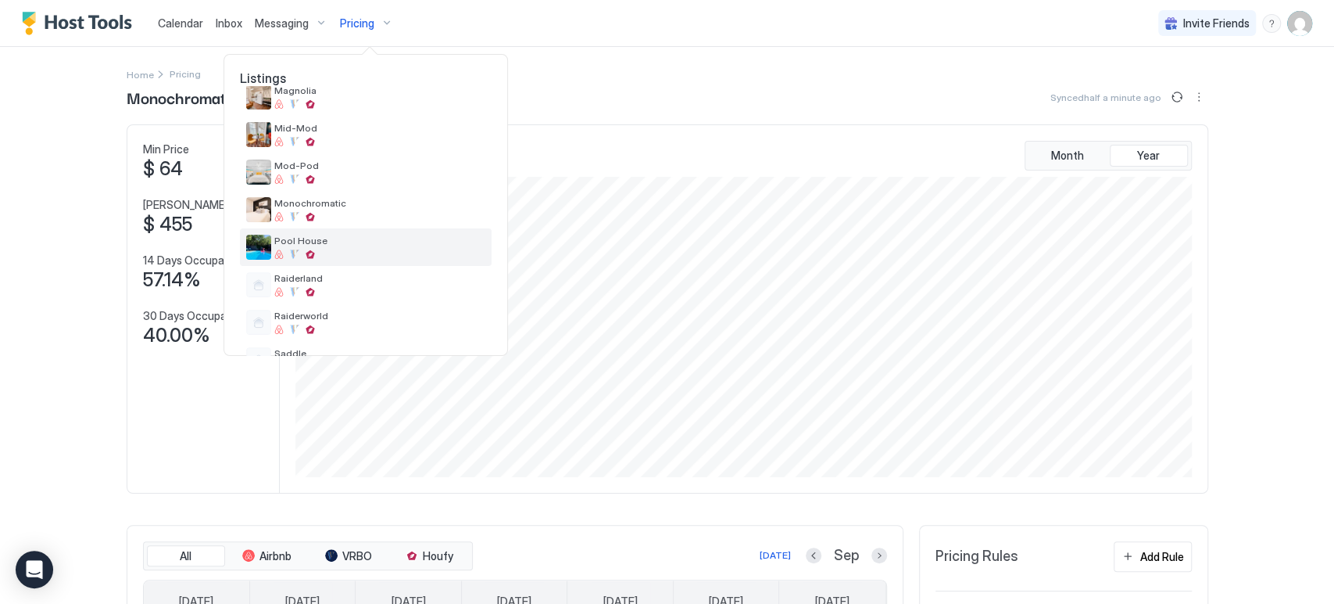
click at [363, 238] on span "Pool House" at bounding box center [379, 241] width 211 height 12
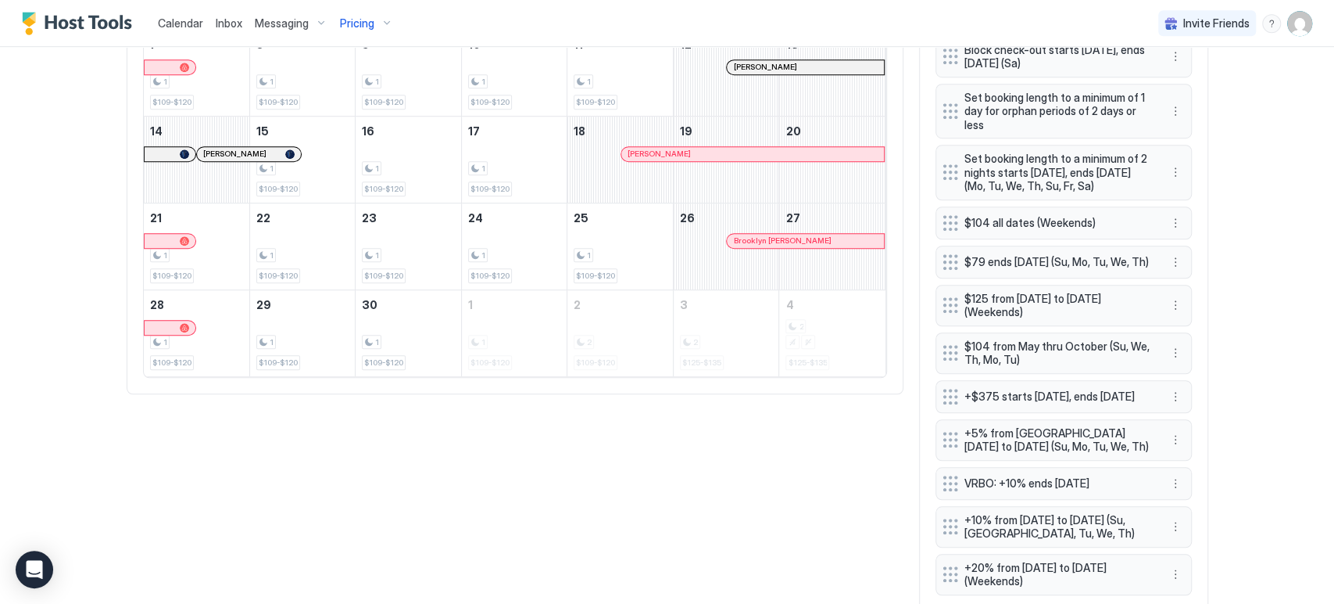
scroll to position [744, 0]
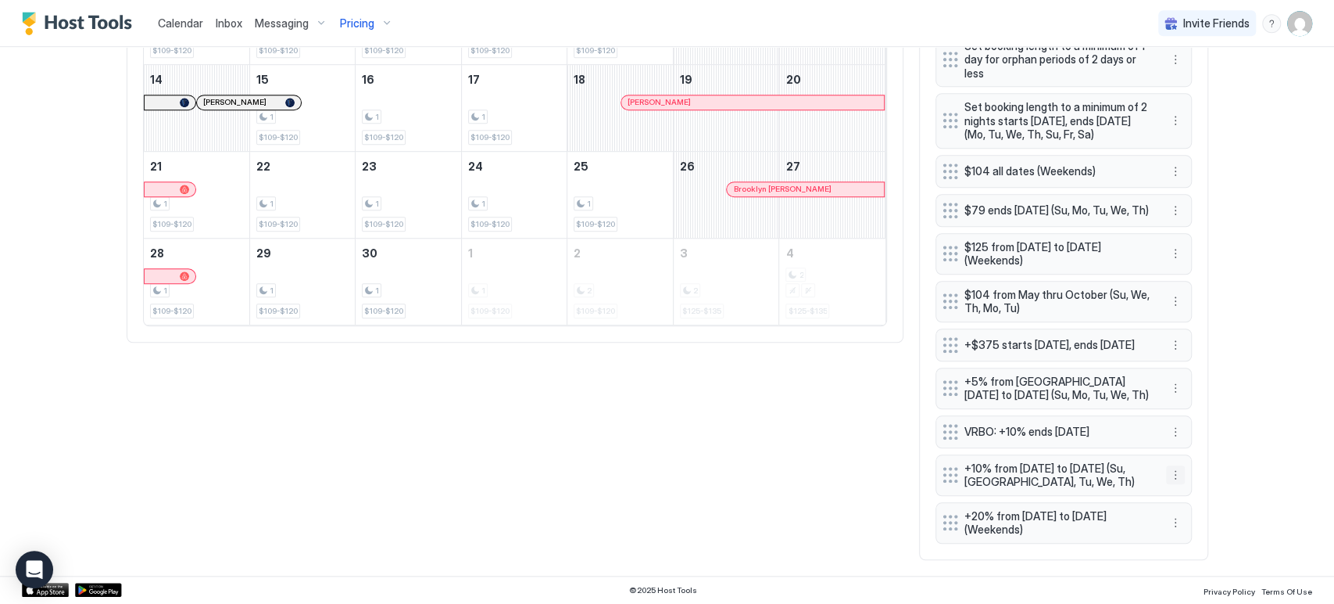
click at [1166, 468] on button "More options" at bounding box center [1175, 474] width 19 height 19
click at [1184, 539] on div "Delete" at bounding box center [1189, 547] width 59 height 25
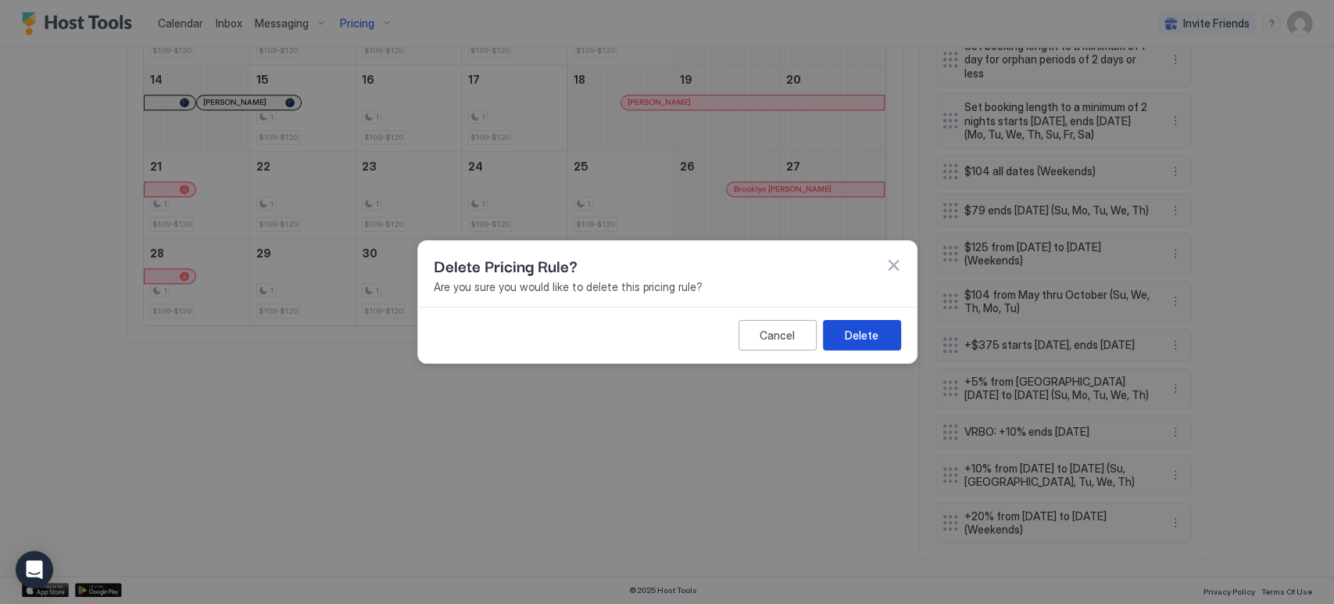
click at [856, 336] on div "Delete" at bounding box center [862, 335] width 34 height 16
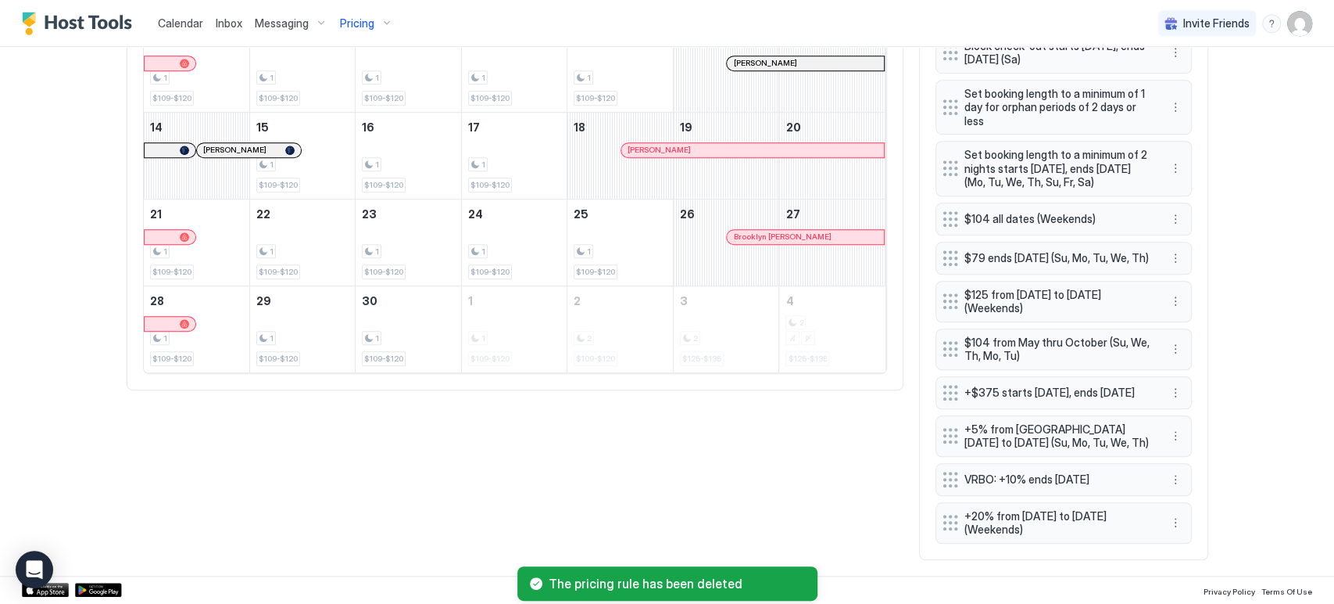
scroll to position [697, 0]
click at [1169, 433] on button "More options" at bounding box center [1175, 435] width 19 height 19
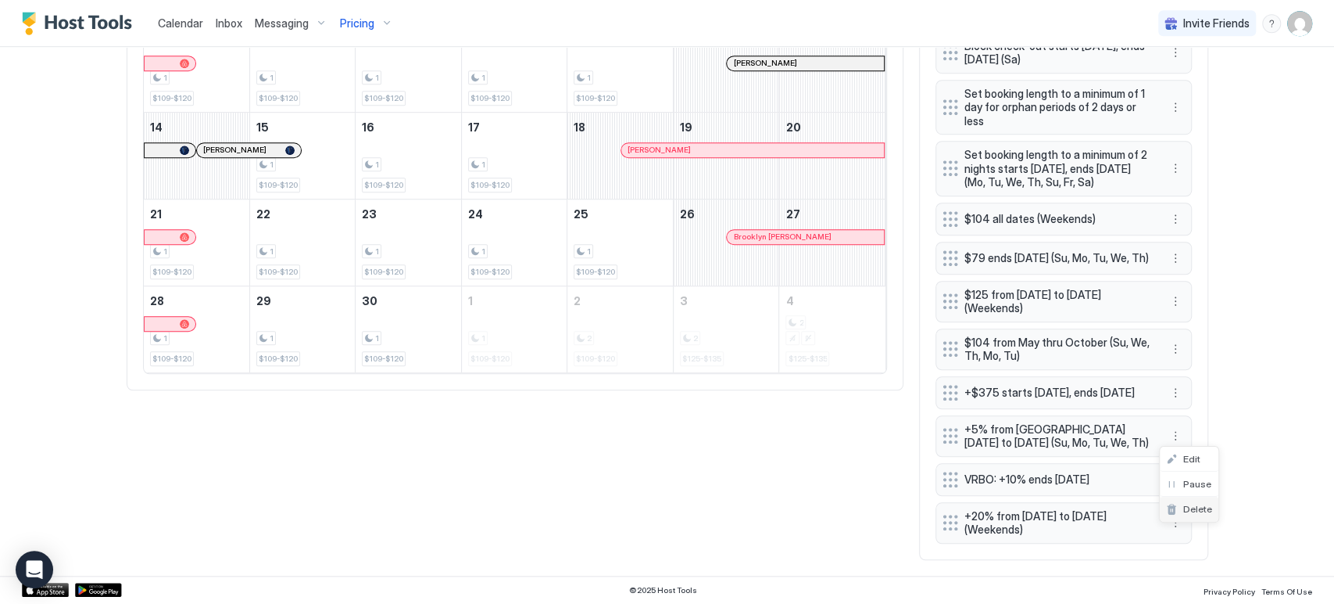
click at [1184, 514] on span "Delete" at bounding box center [1198, 509] width 29 height 12
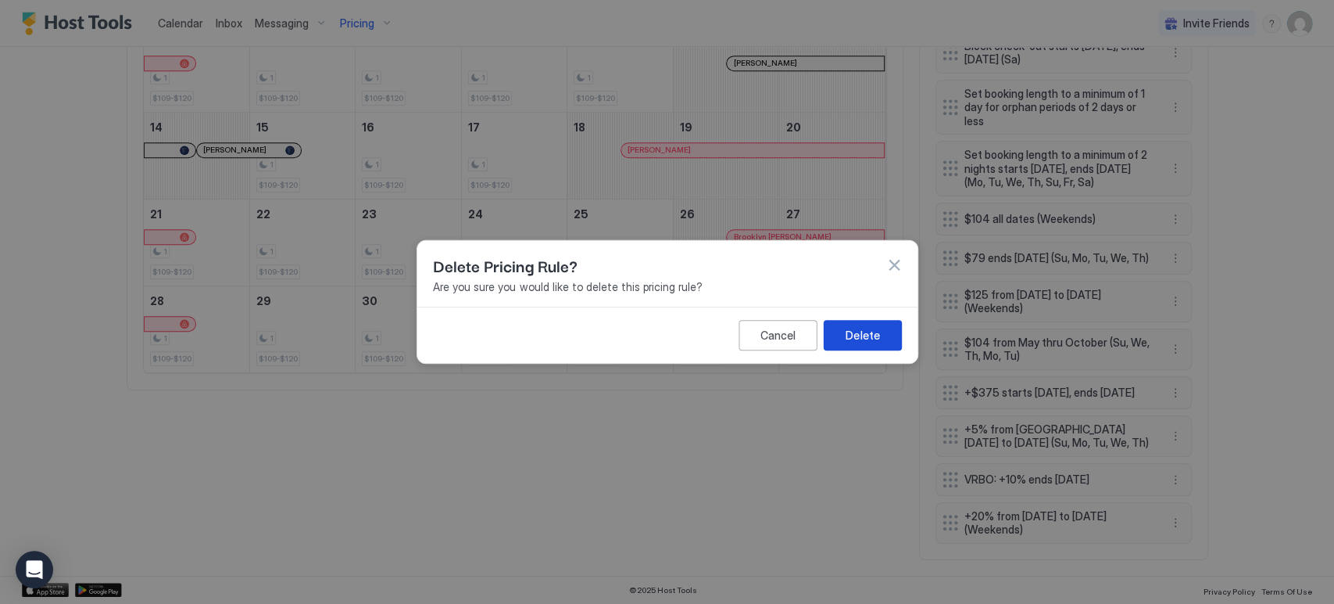
click at [863, 342] on div "Delete" at bounding box center [863, 335] width 34 height 16
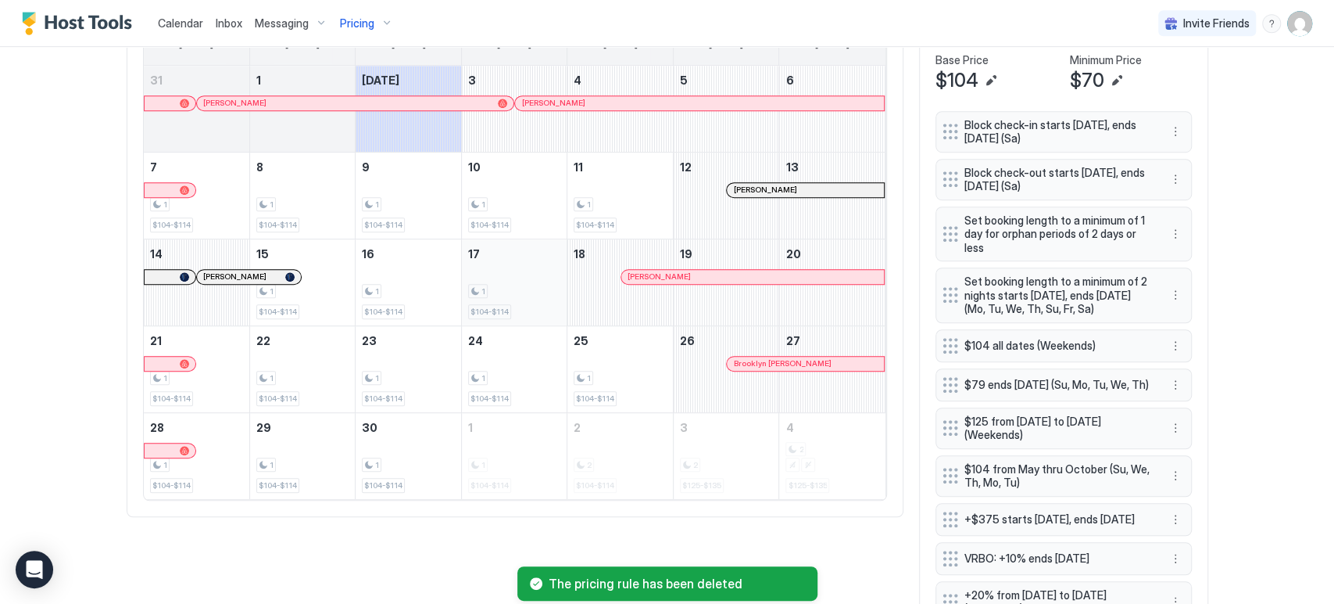
scroll to position [389, 0]
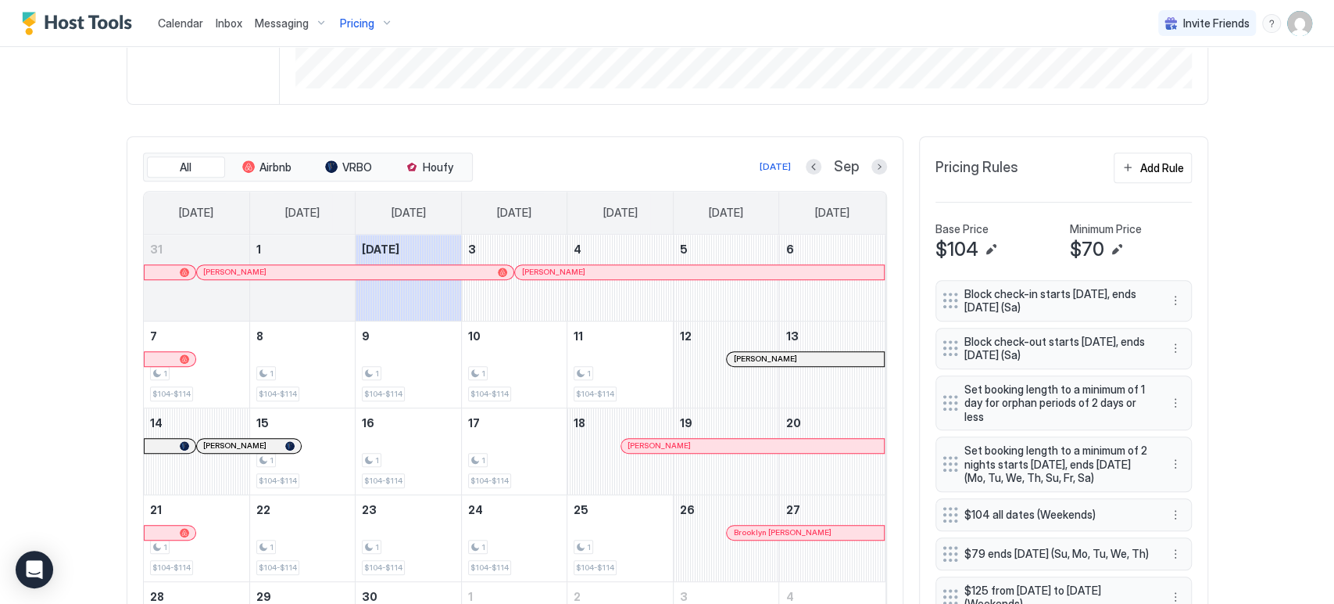
click at [348, 271] on div at bounding box center [354, 272] width 13 height 13
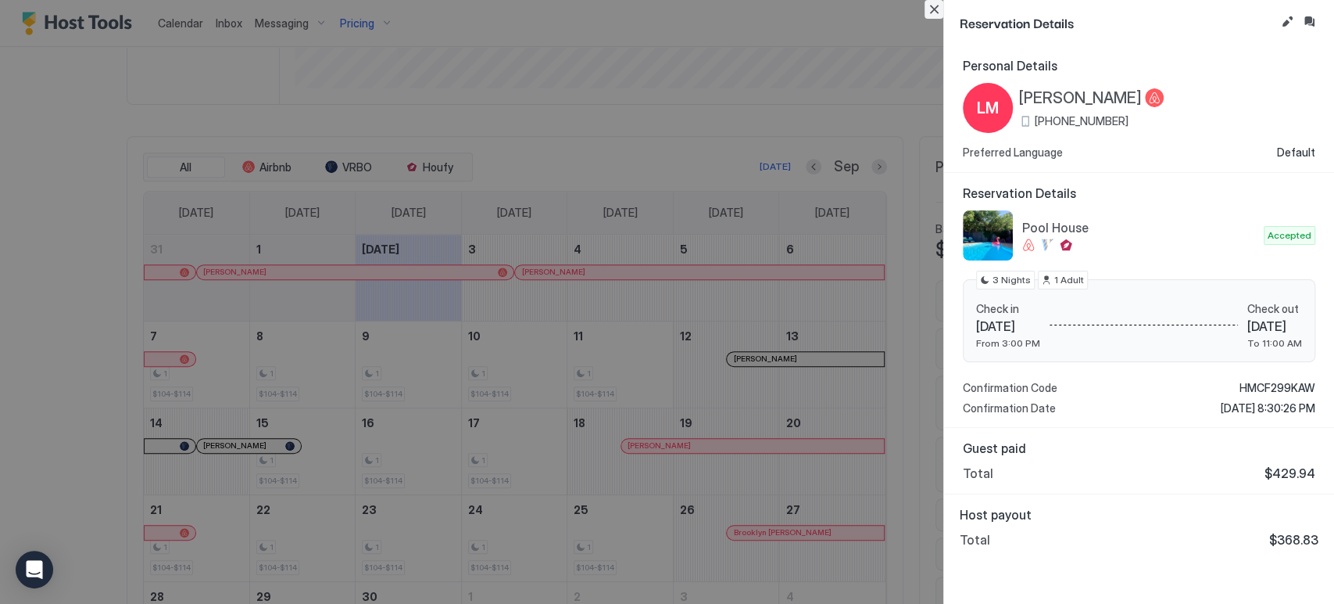
click at [937, 13] on button "Close" at bounding box center [934, 9] width 19 height 19
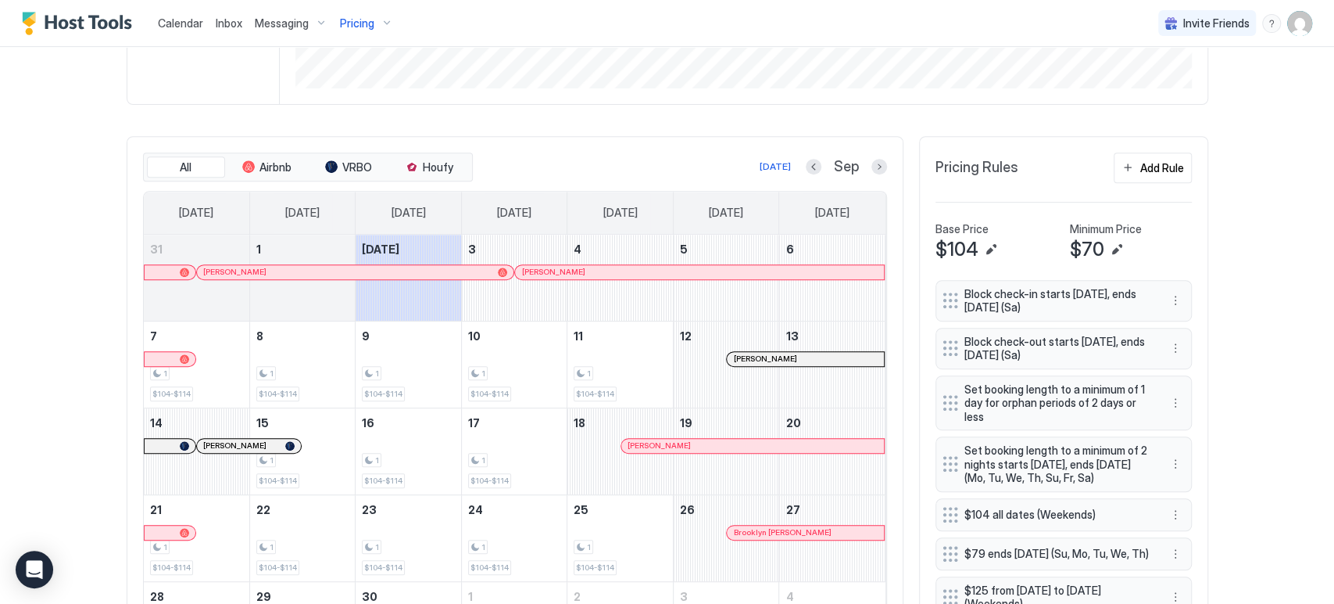
click at [181, 23] on span "Calendar" at bounding box center [180, 22] width 45 height 13
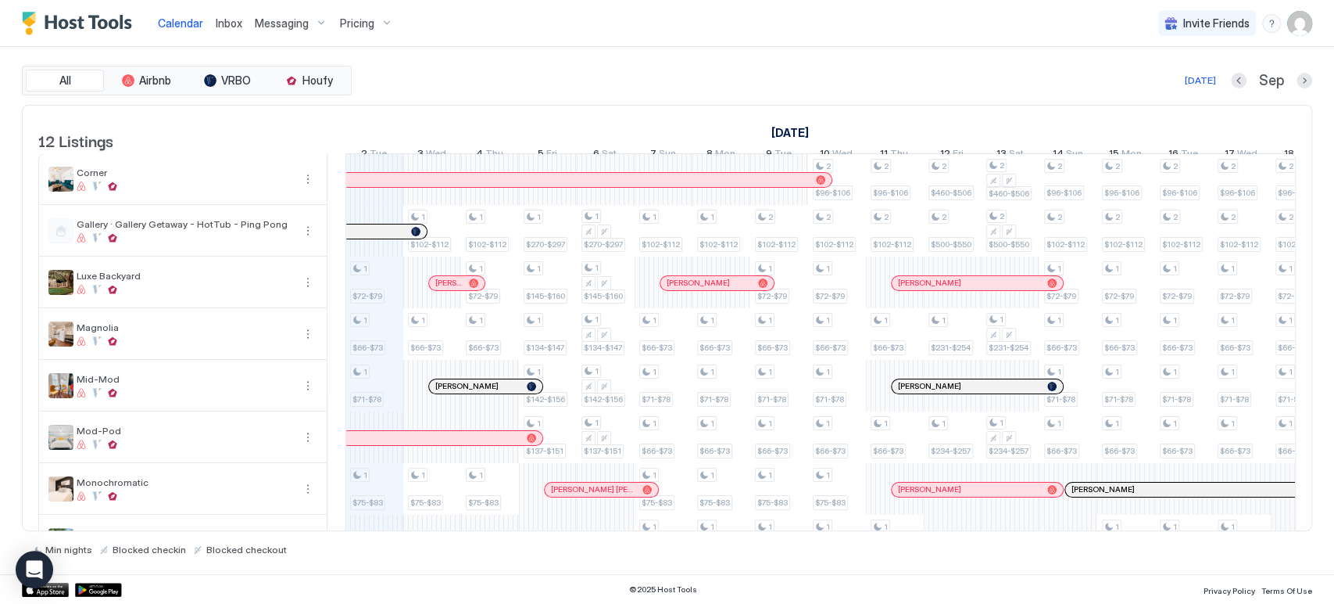
scroll to position [267, 0]
